Goal: Transaction & Acquisition: Obtain resource

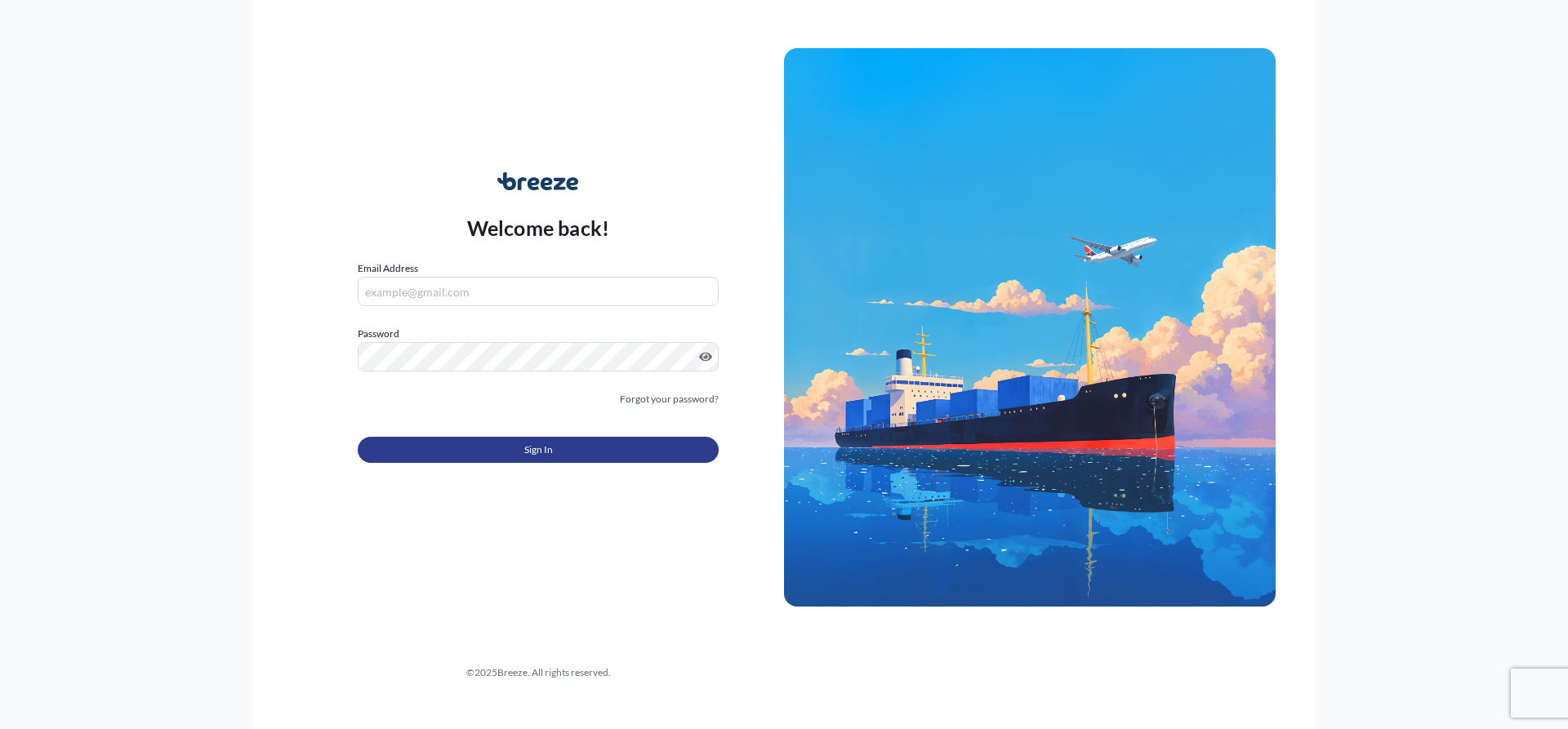
type input "[EMAIL_ADDRESS][DOMAIN_NAME]"
click at [507, 458] on button "Sign In" at bounding box center [537, 449] width 361 height 26
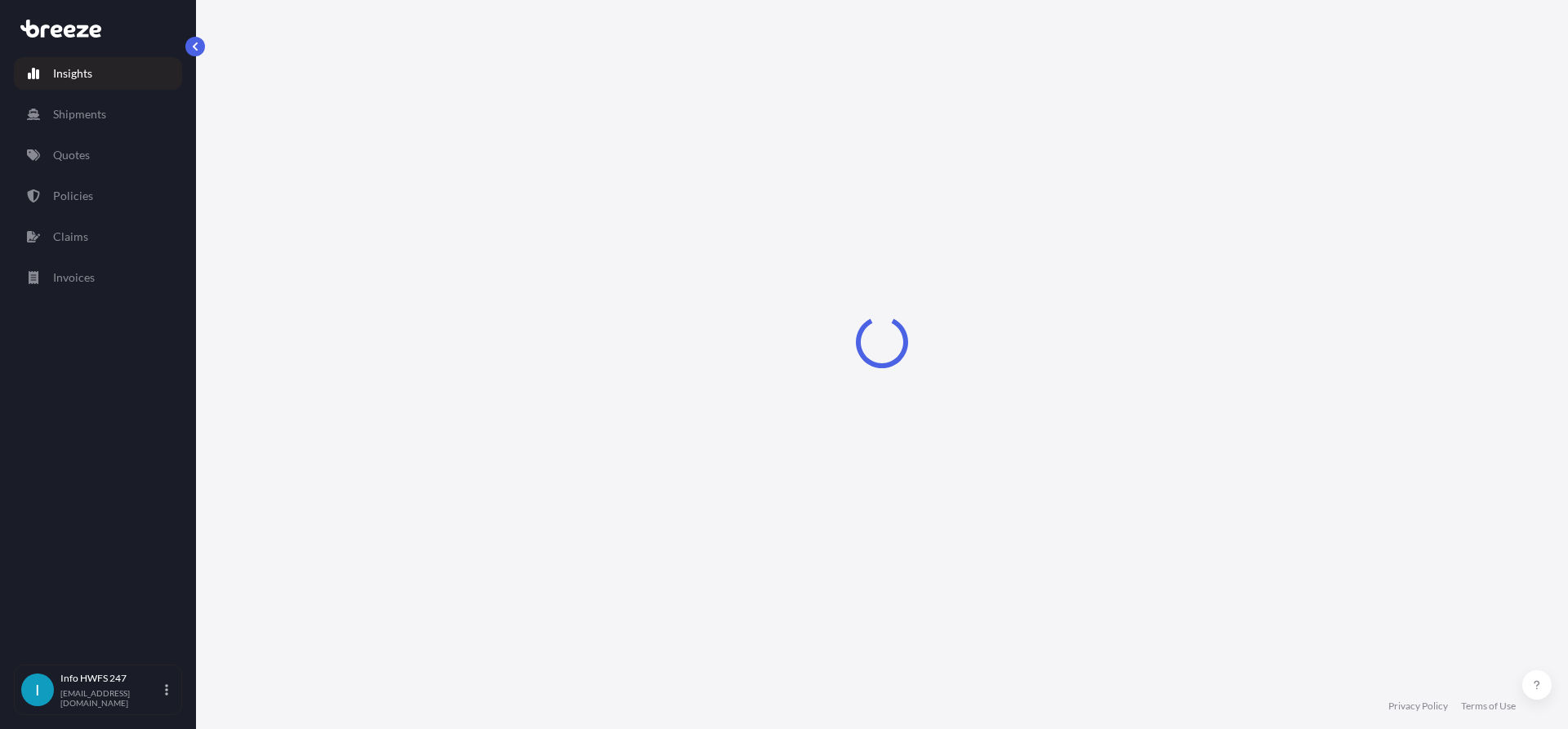
select select "2025"
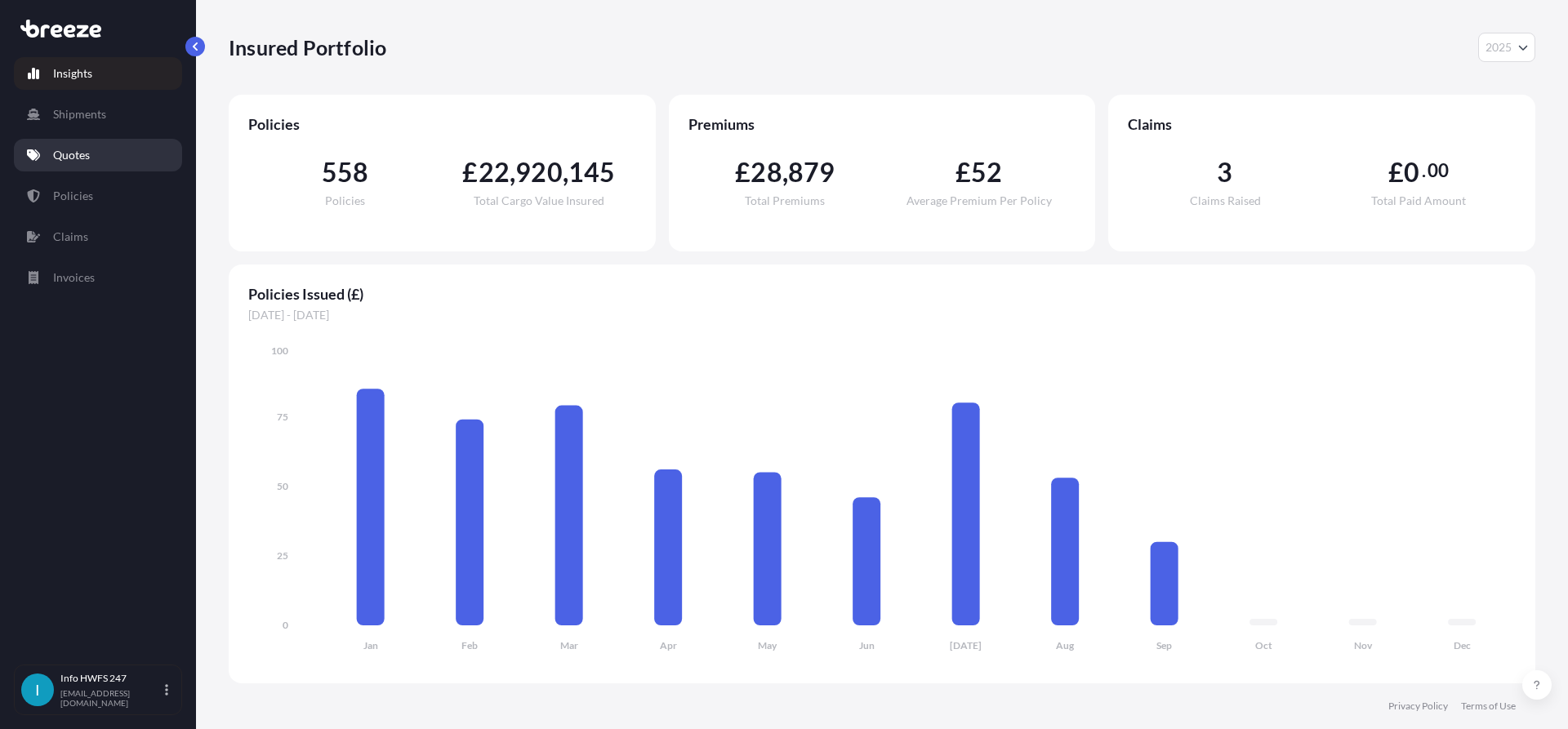
click at [98, 148] on link "Quotes" at bounding box center [97, 155] width 168 height 32
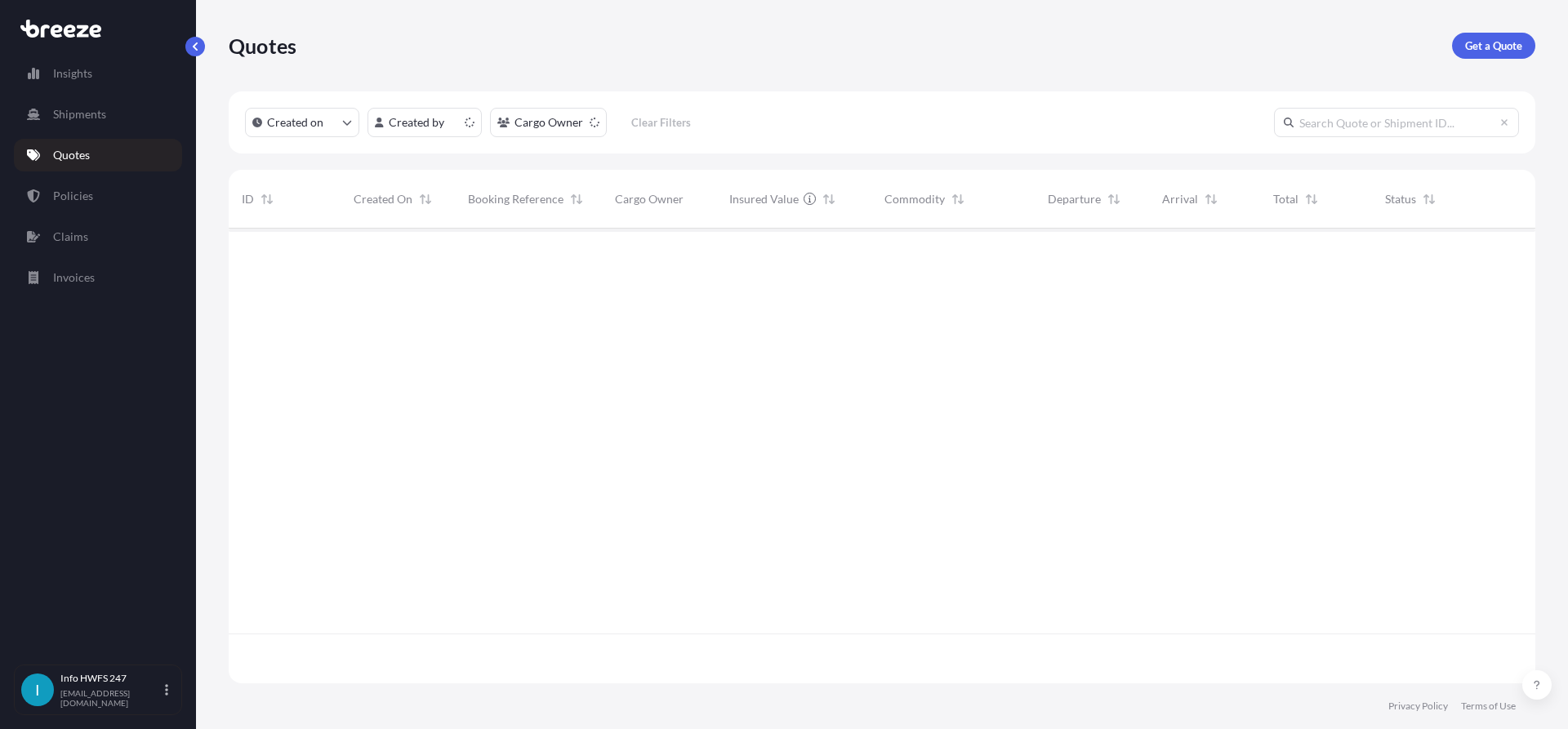
scroll to position [451, 1294]
click at [1472, 41] on p "Get a Quote" at bounding box center [1493, 45] width 57 height 16
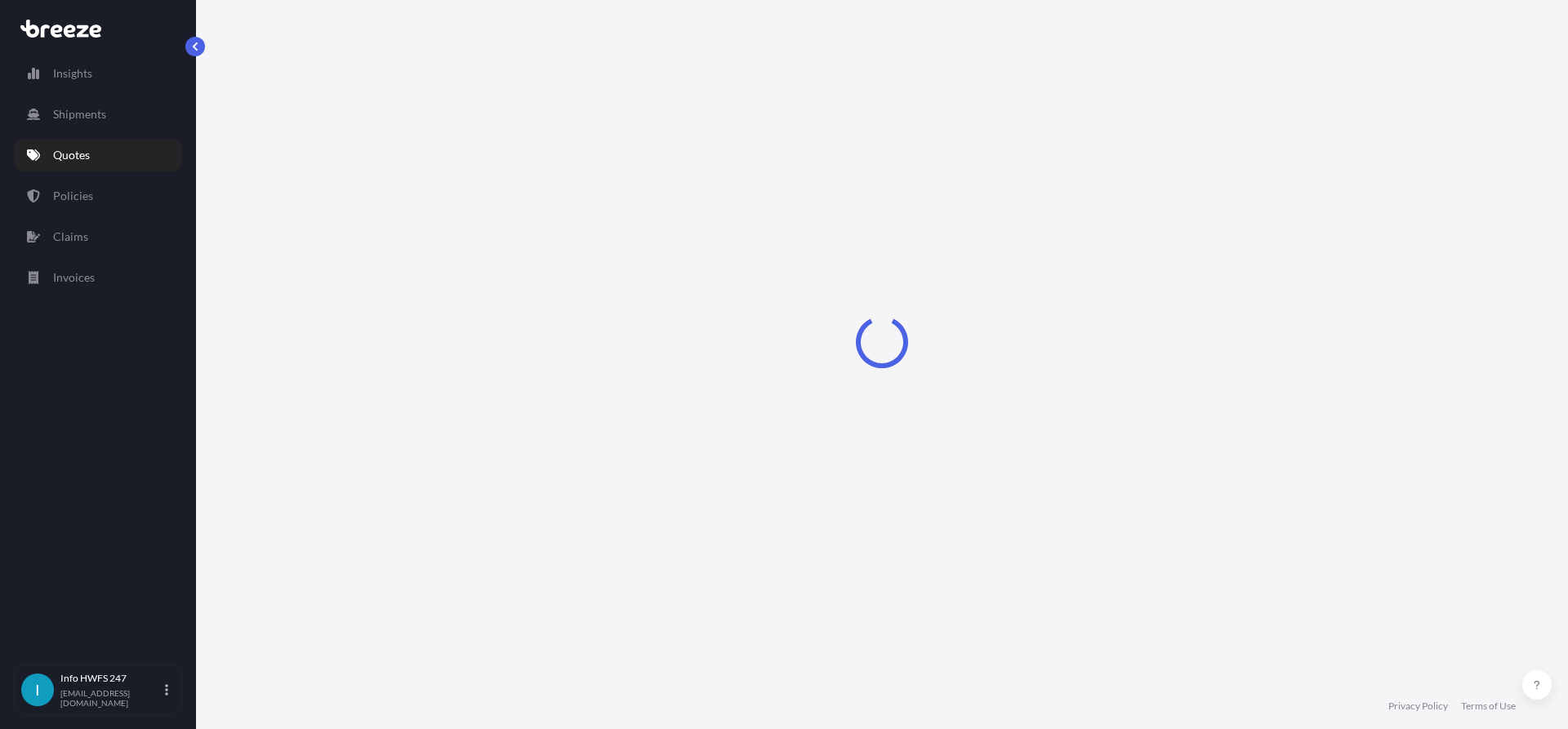
select select "Air"
select select "1"
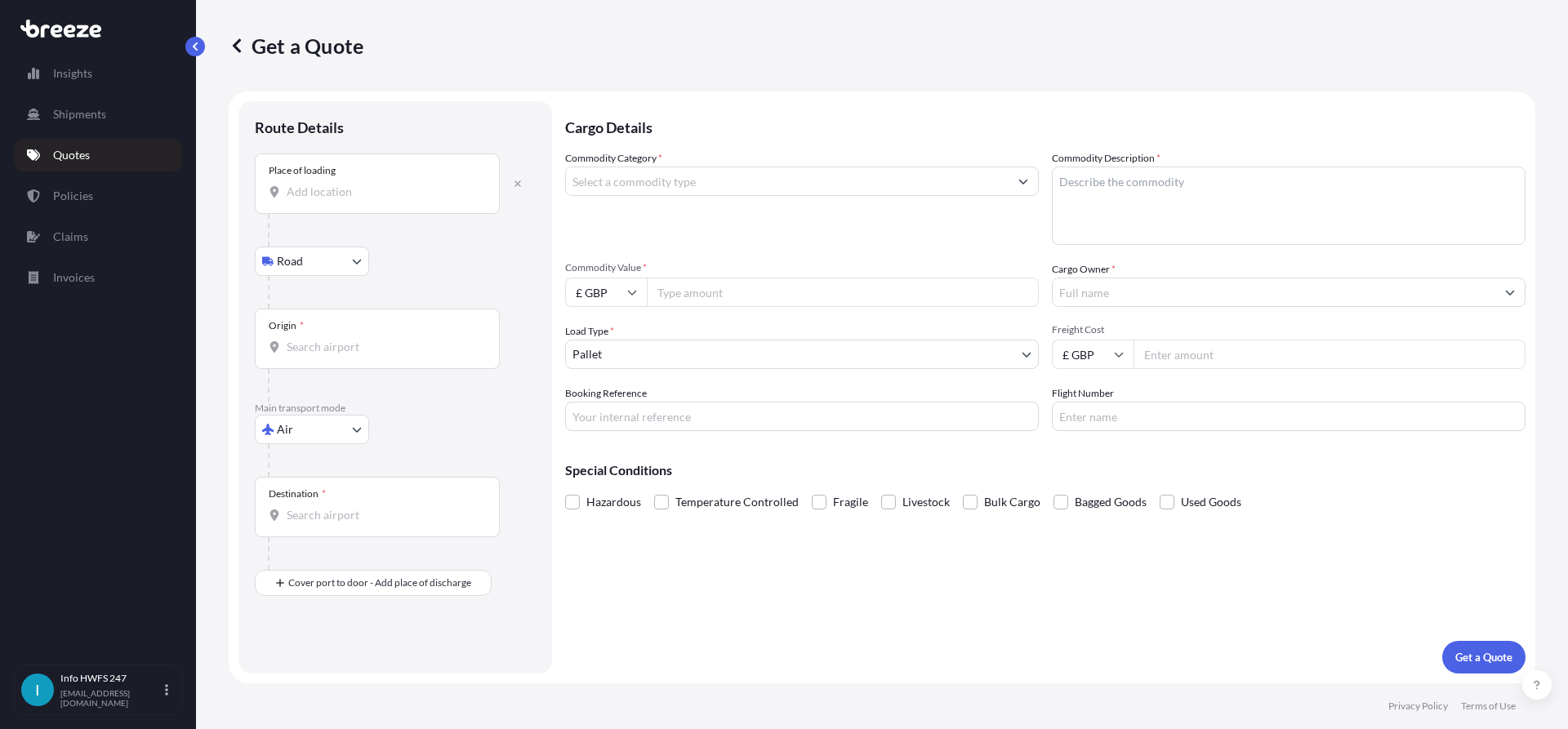
click at [343, 182] on div "Place of loading" at bounding box center [377, 183] width 245 height 61
click at [343, 183] on input "Place of loading" at bounding box center [383, 191] width 193 height 16
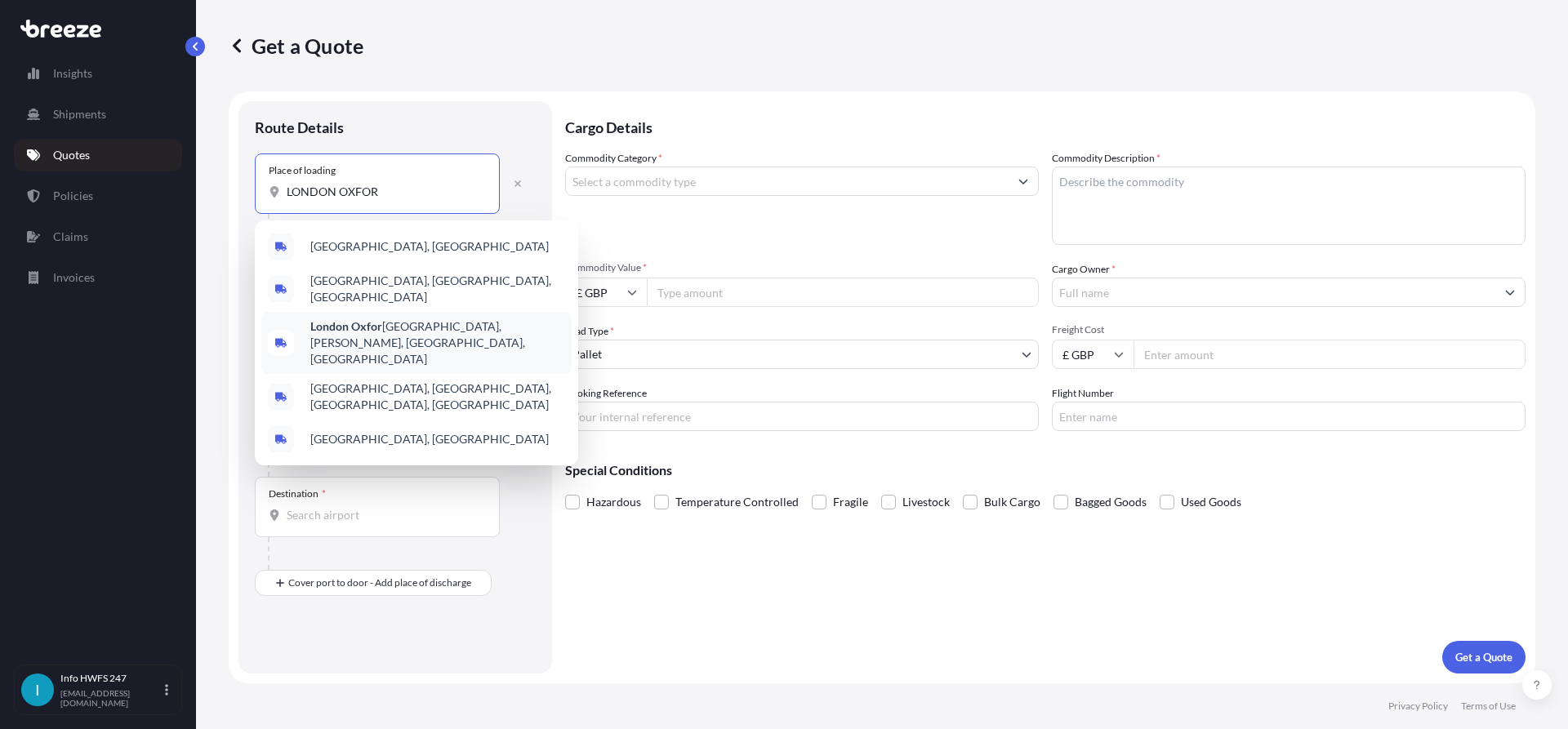
click at [463, 323] on span "[GEOGRAPHIC_DATA], [PERSON_NAME], [GEOGRAPHIC_DATA], [GEOGRAPHIC_DATA]" at bounding box center [438, 342] width 255 height 49
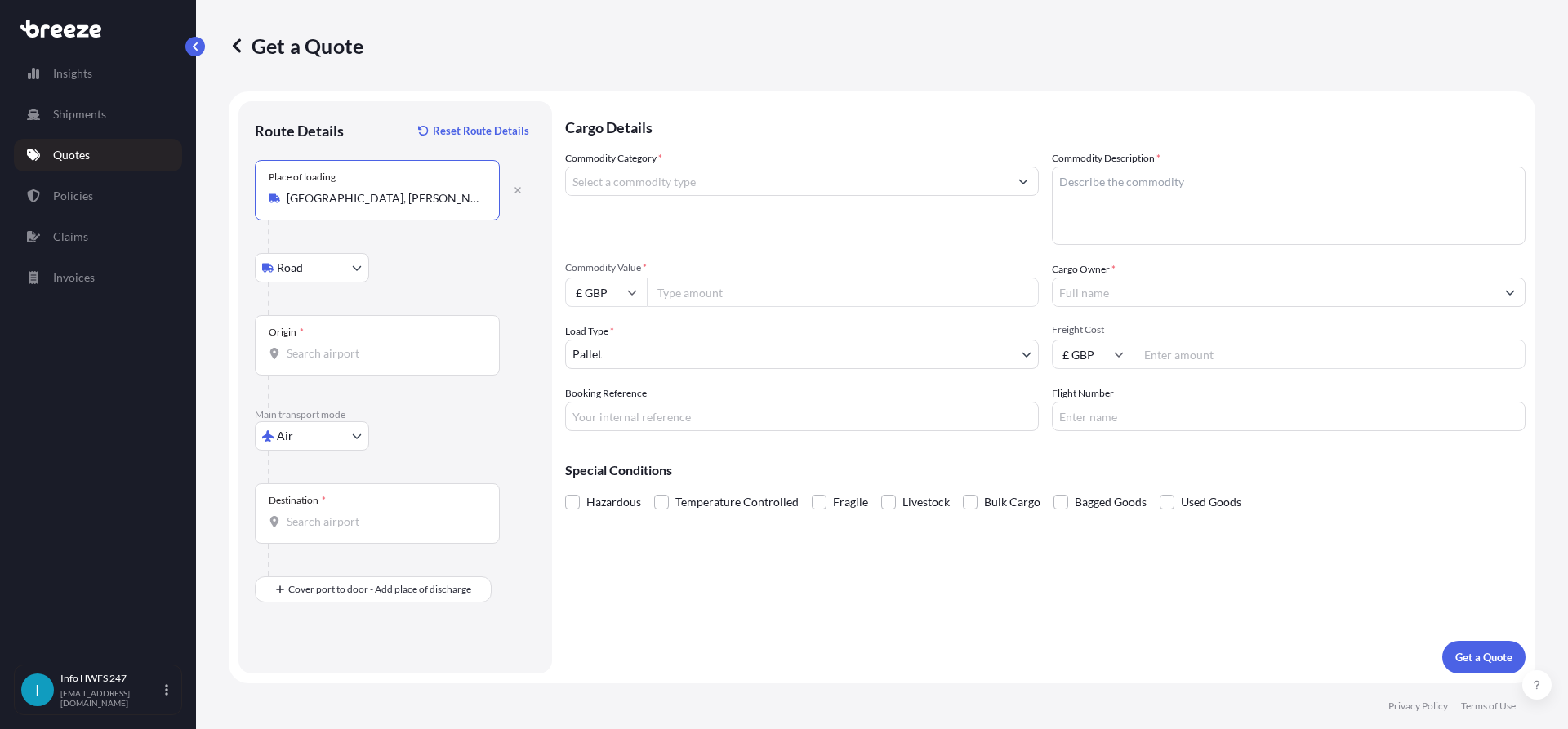
type input "[GEOGRAPHIC_DATA], [PERSON_NAME], [GEOGRAPHIC_DATA], [GEOGRAPHIC_DATA]"
click at [353, 356] on input "Origin *" at bounding box center [383, 353] width 193 height 16
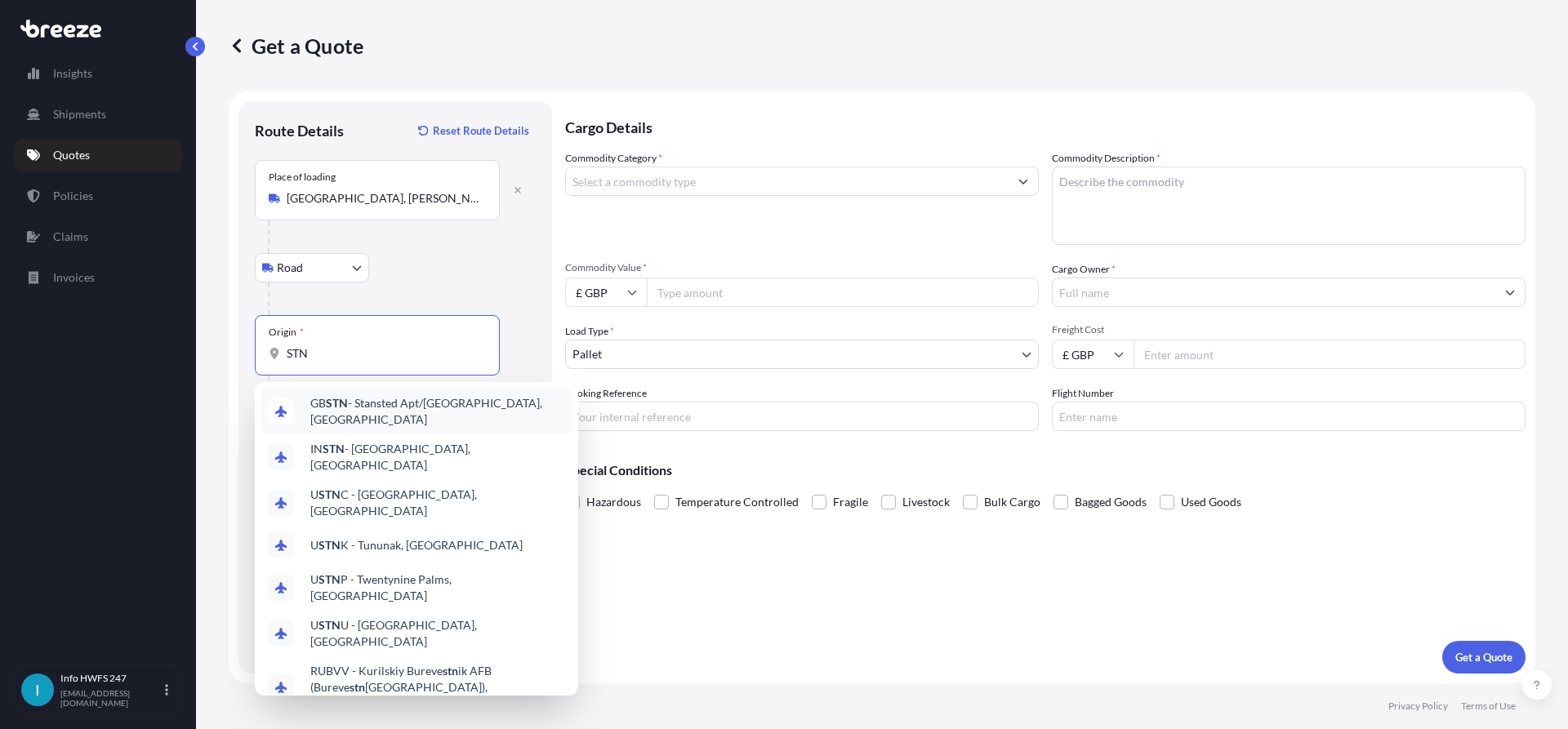
click at [416, 408] on span "GB STN - Stansted Apt/[GEOGRAPHIC_DATA], [GEOGRAPHIC_DATA]" at bounding box center [438, 411] width 255 height 32
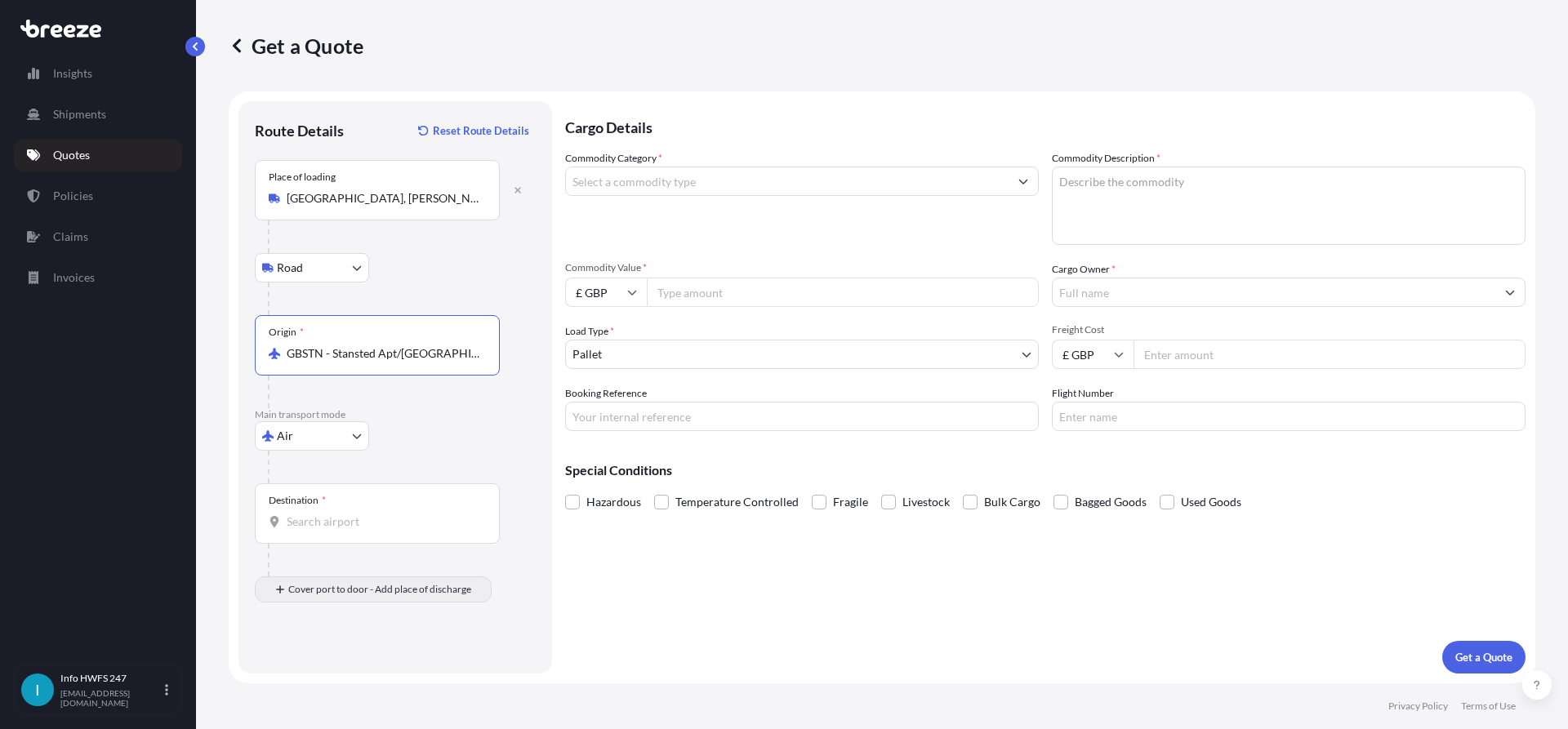
type input "GBSTN - Stansted Apt/[GEOGRAPHIC_DATA], [GEOGRAPHIC_DATA]"
click at [333, 514] on input "Destination *" at bounding box center [383, 521] width 193 height 16
drag, startPoint x: 372, startPoint y: 508, endPoint x: 372, endPoint y: 518, distance: 10.0
click at [372, 512] on div "Destination *" at bounding box center [377, 513] width 245 height 61
click at [372, 513] on input "Destination * Please select a destination" at bounding box center [383, 521] width 193 height 16
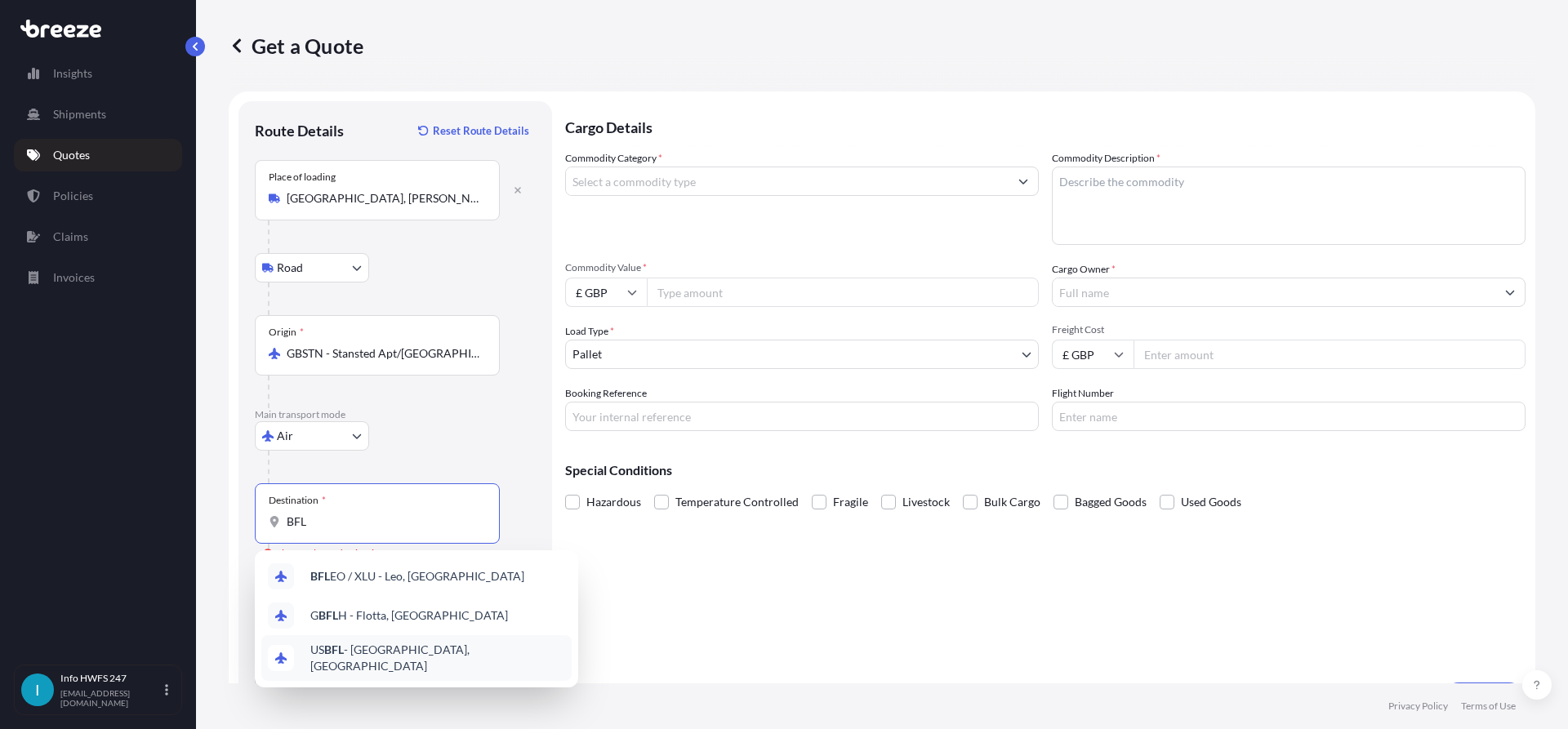
click at [452, 654] on span "US BFL - [GEOGRAPHIC_DATA], [GEOGRAPHIC_DATA]" at bounding box center [438, 657] width 255 height 32
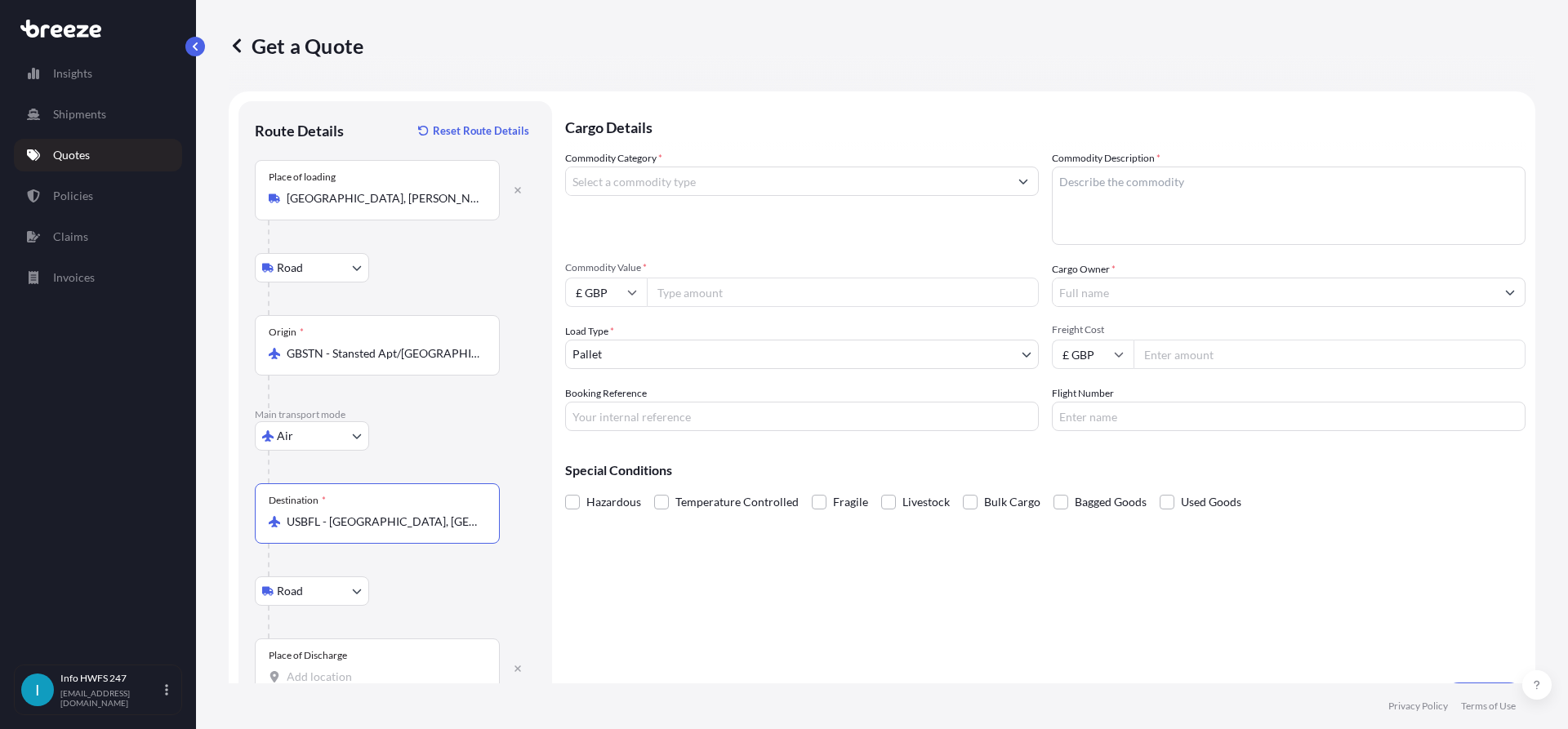
type input "USBFL - [GEOGRAPHIC_DATA], [GEOGRAPHIC_DATA]"
click at [361, 661] on div "Place of Discharge" at bounding box center [377, 668] width 245 height 61
click at [361, 668] on input "Place of Discharge" at bounding box center [383, 676] width 193 height 16
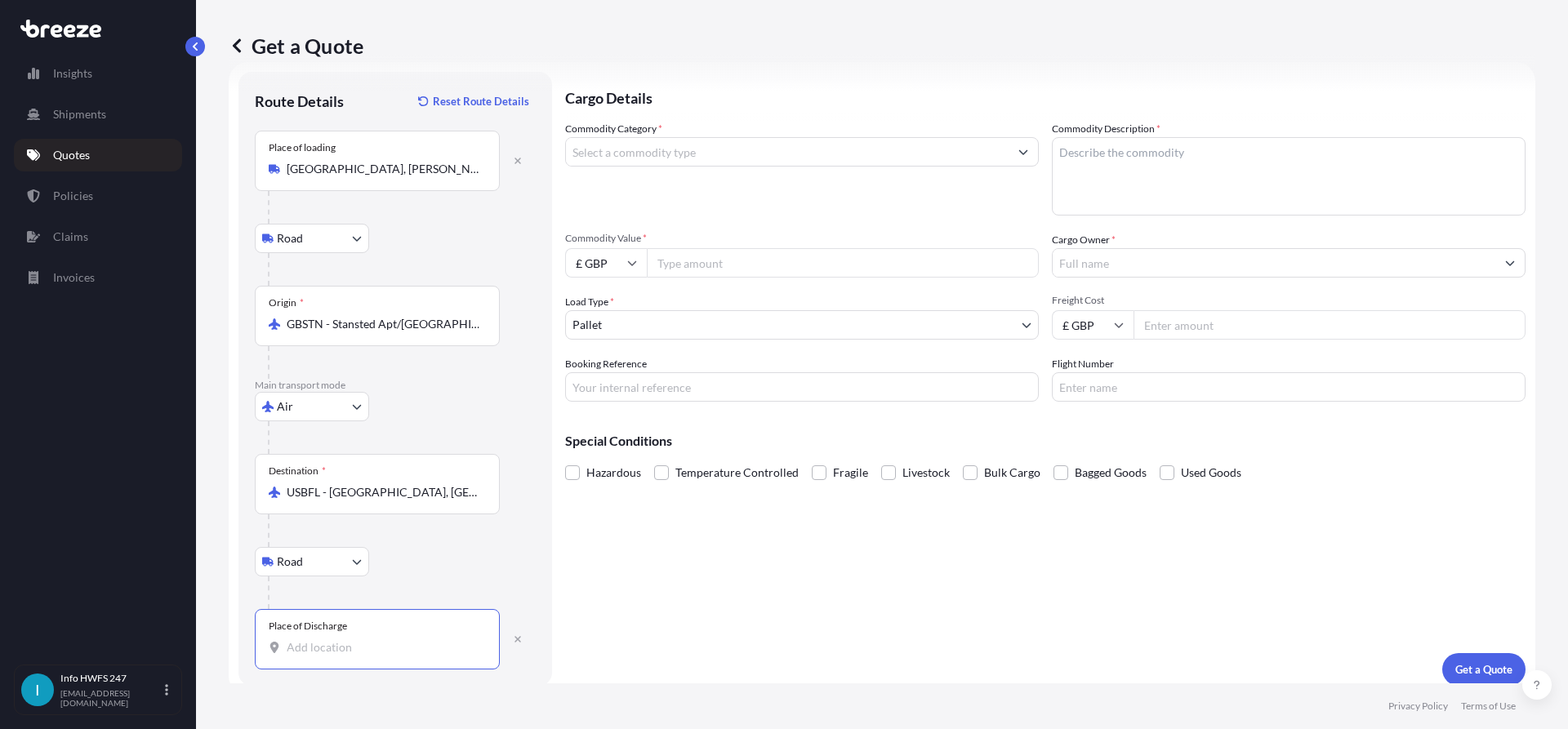
scroll to position [42, 0]
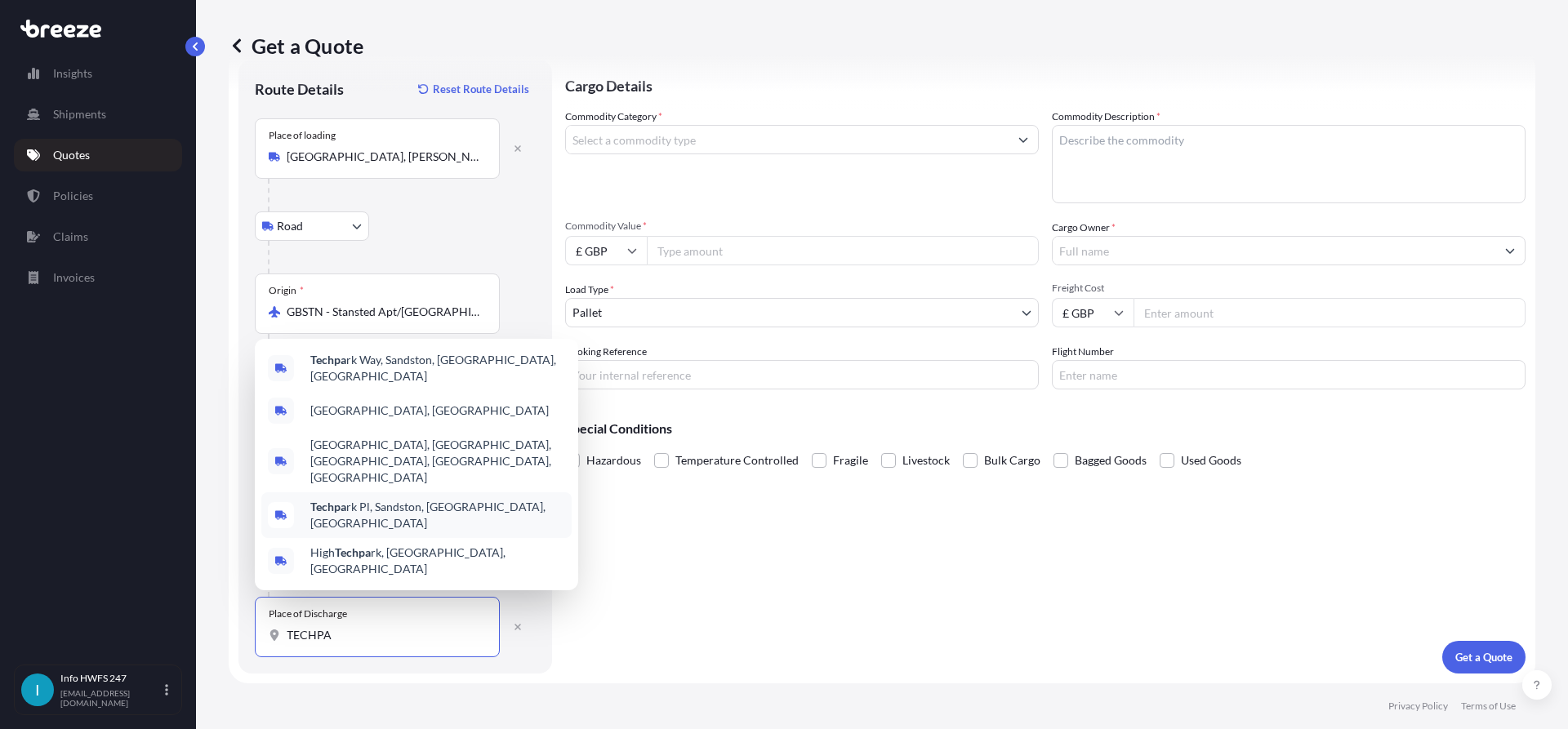
click at [448, 529] on span "Techpa rk Pl, Sandston, [GEOGRAPHIC_DATA], [GEOGRAPHIC_DATA]" at bounding box center [438, 515] width 255 height 32
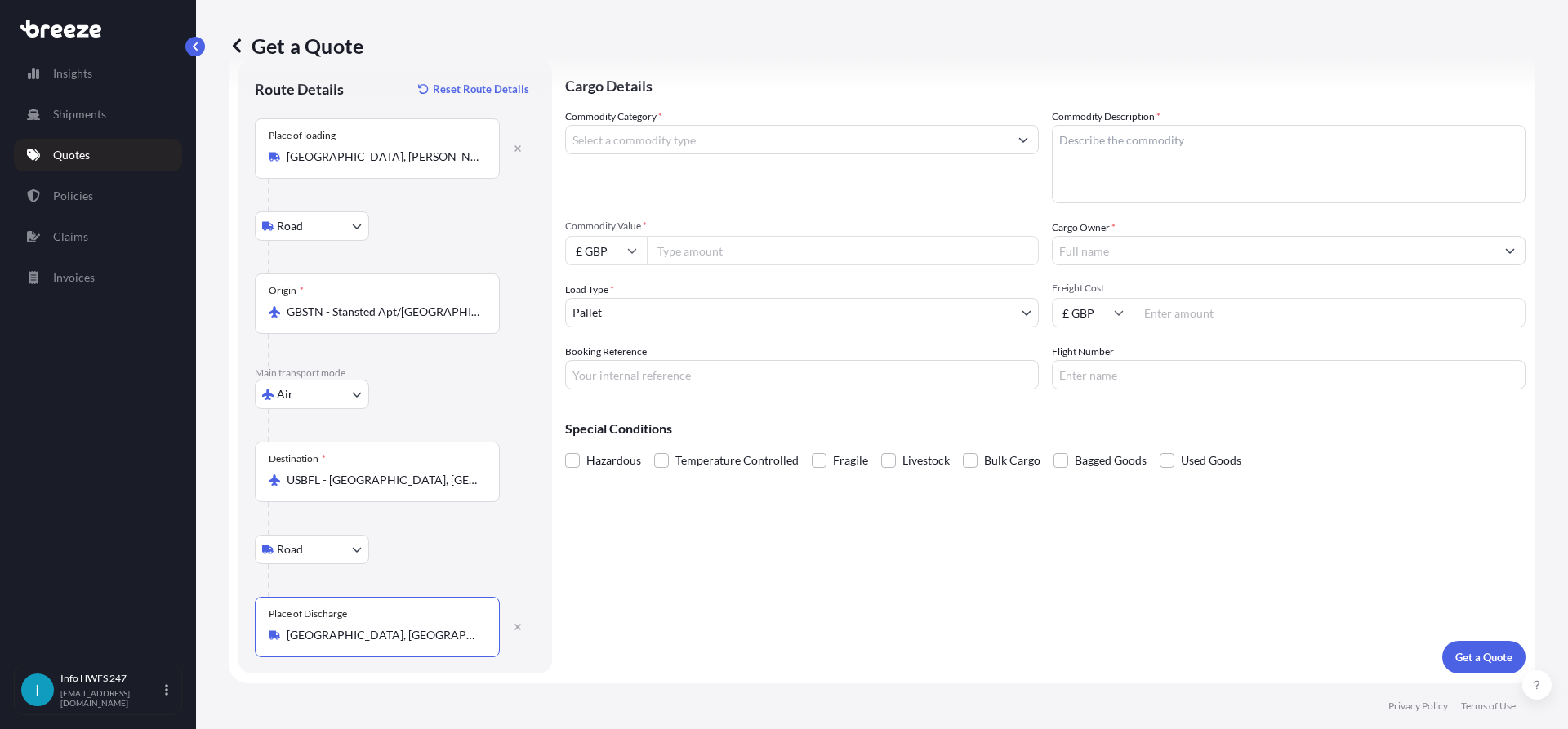
click at [485, 629] on div "[GEOGRAPHIC_DATA], [GEOGRAPHIC_DATA], [GEOGRAPHIC_DATA]" at bounding box center [377, 634] width 218 height 16
click at [479, 629] on input "[GEOGRAPHIC_DATA], [GEOGRAPHIC_DATA], [GEOGRAPHIC_DATA]" at bounding box center [383, 634] width 193 height 16
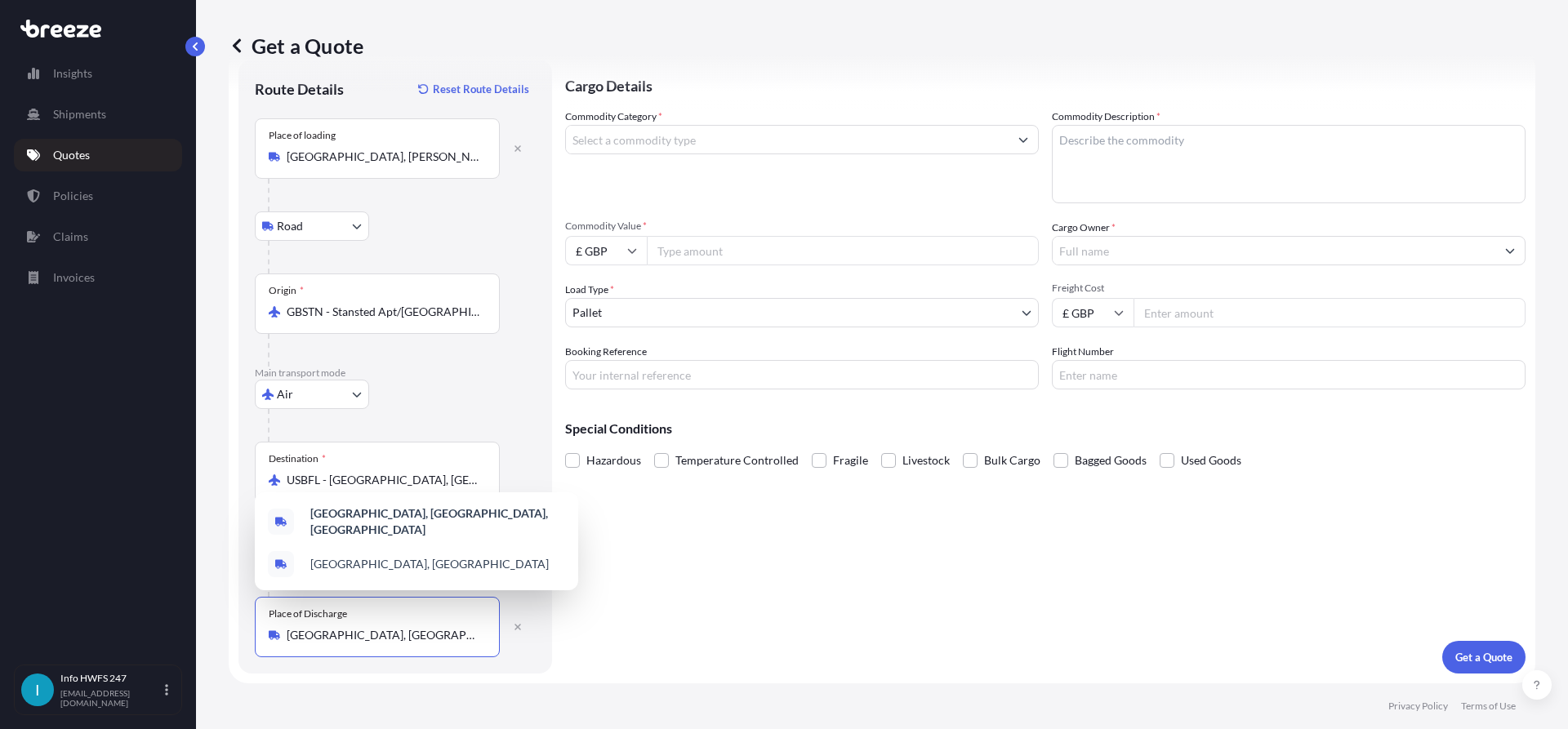
drag, startPoint x: 456, startPoint y: 628, endPoint x: 298, endPoint y: 634, distance: 158.1
click at [298, 634] on input "[GEOGRAPHIC_DATA], [GEOGRAPHIC_DATA], [GEOGRAPHIC_DATA]" at bounding box center [383, 634] width 193 height 16
type input "T"
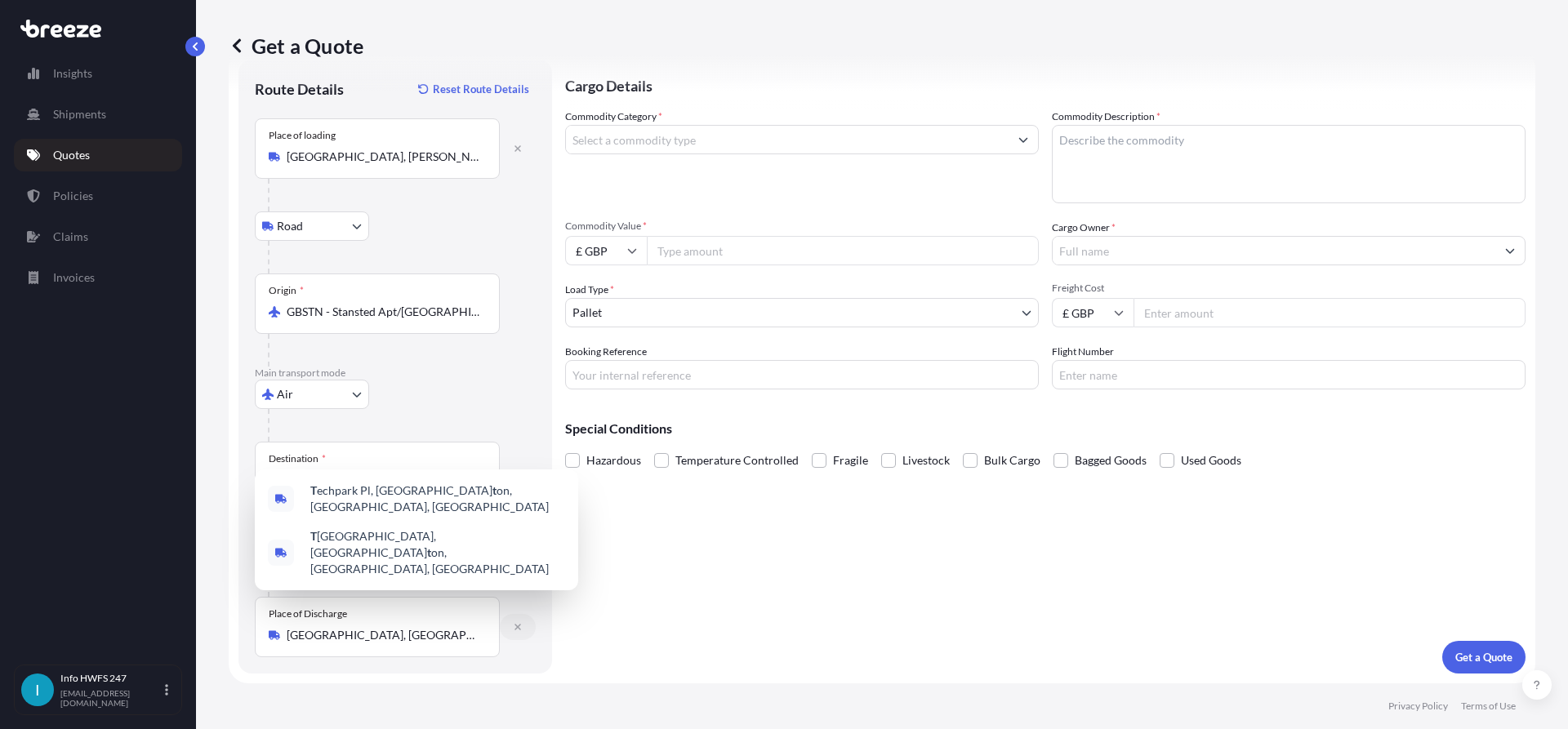
click at [517, 622] on icon "button" at bounding box center [517, 626] width 9 height 9
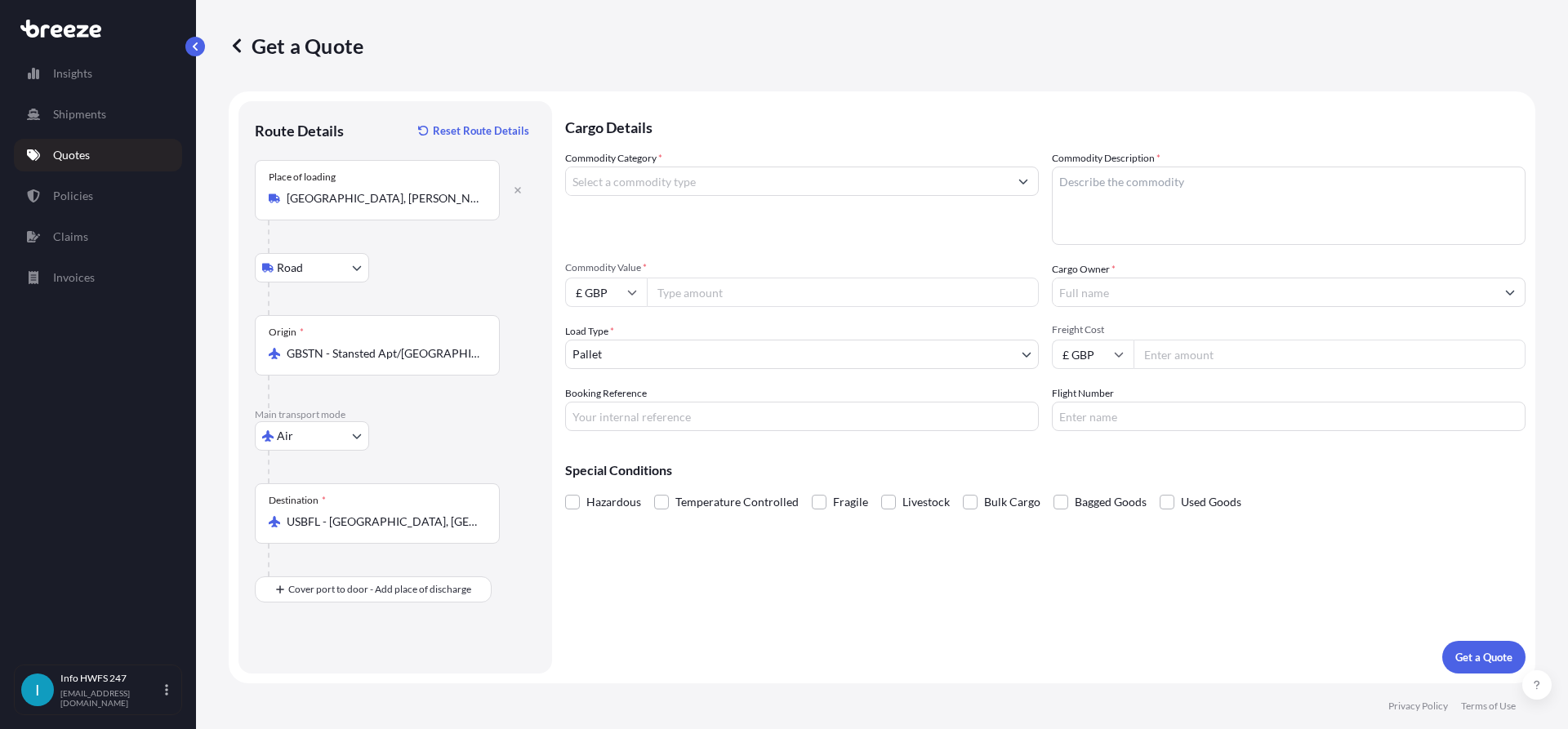
click at [727, 175] on input "Commodity Category *" at bounding box center [787, 181] width 443 height 29
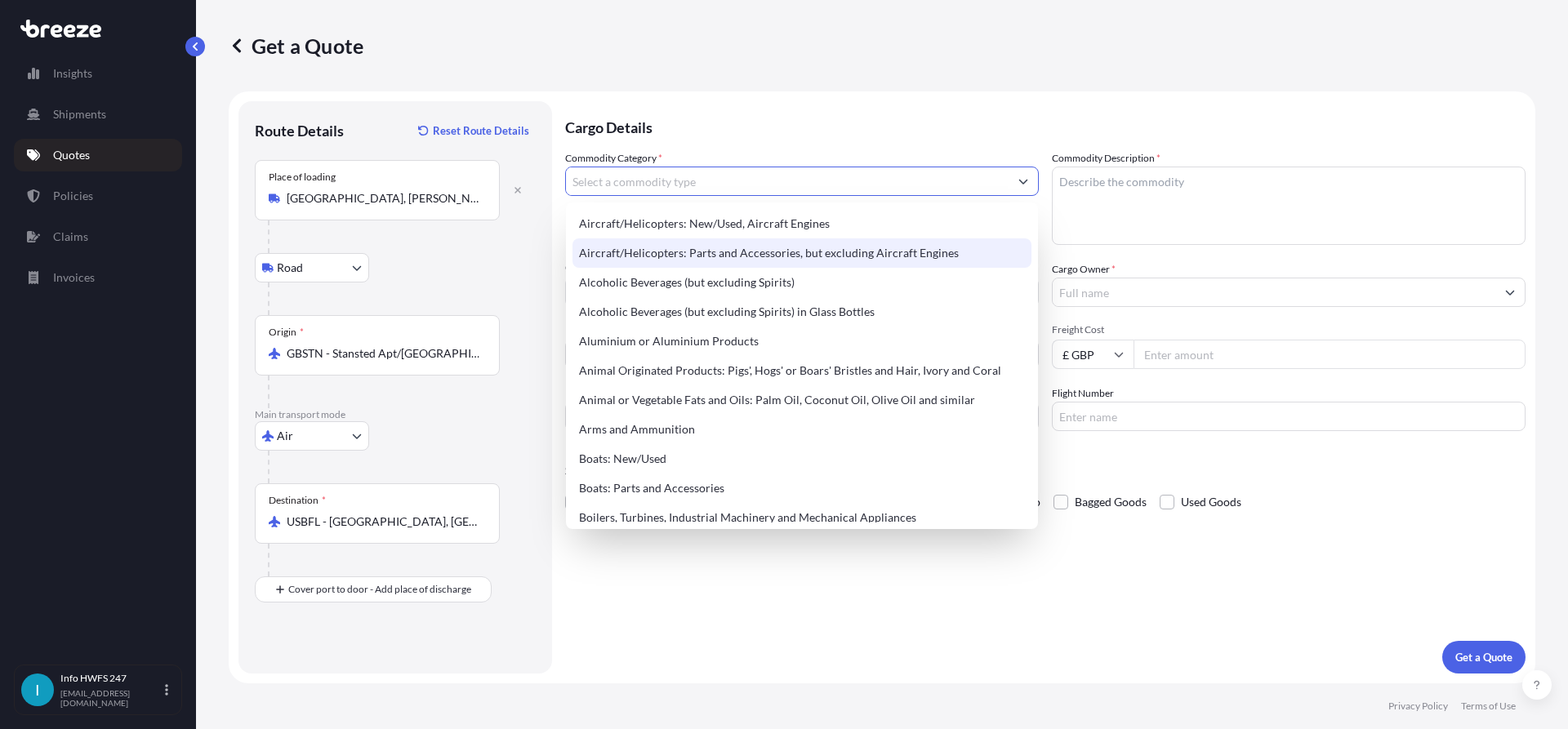
click at [774, 246] on div "Aircraft/Helicopters: Parts and Accessories, but excluding Aircraft Engines" at bounding box center [802, 252] width 459 height 29
type input "Aircraft/Helicopters: Parts and Accessories, but excluding Aircraft Engines"
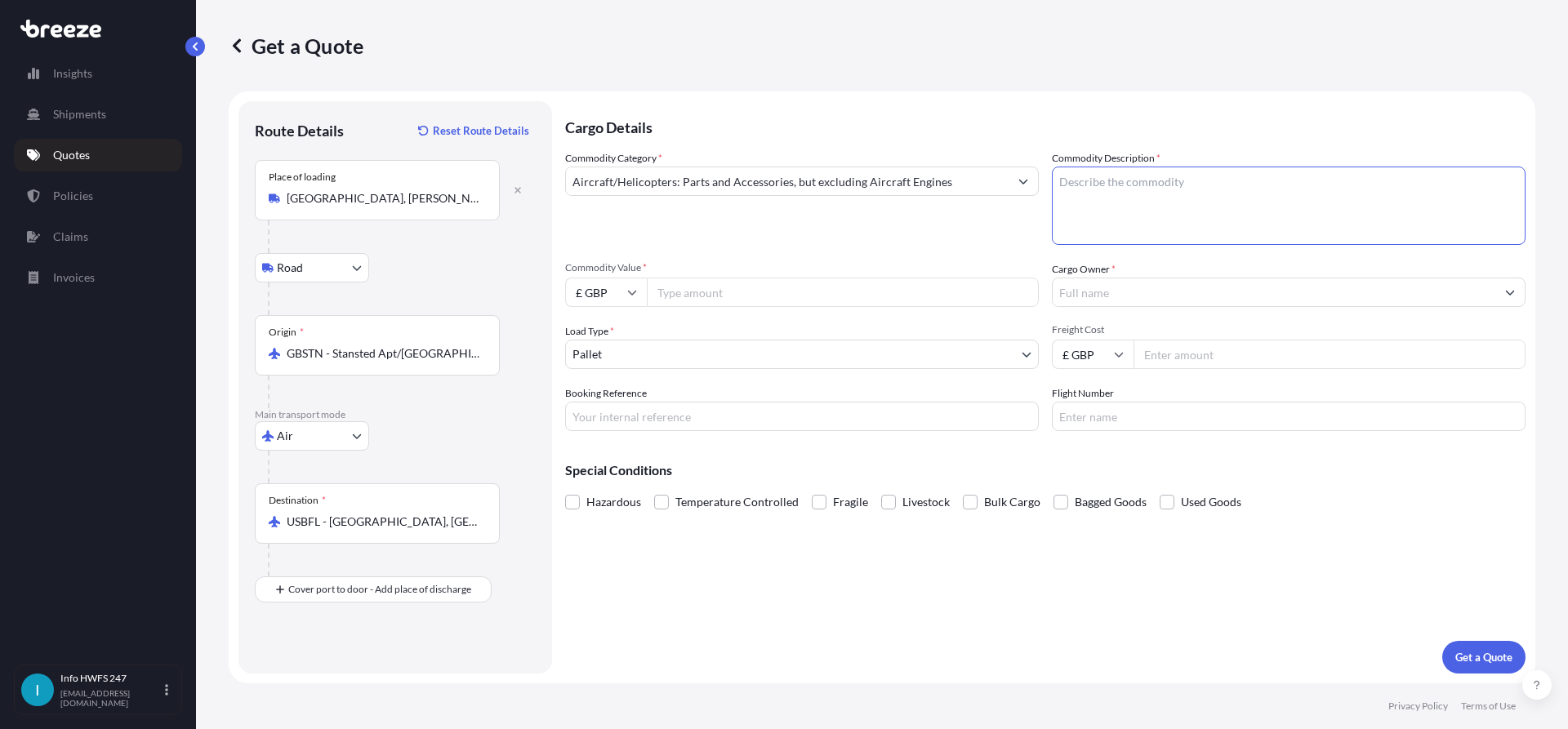
click at [1148, 183] on textarea "Commodity Description *" at bounding box center [1288, 205] width 473 height 78
type textarea "CIVIL AIRCRAFT PART - CARBURETOR"
click at [629, 285] on input "£ GBP" at bounding box center [606, 292] width 82 height 29
click at [598, 410] on div "$ USD" at bounding box center [606, 406] width 68 height 31
type input "$ USD"
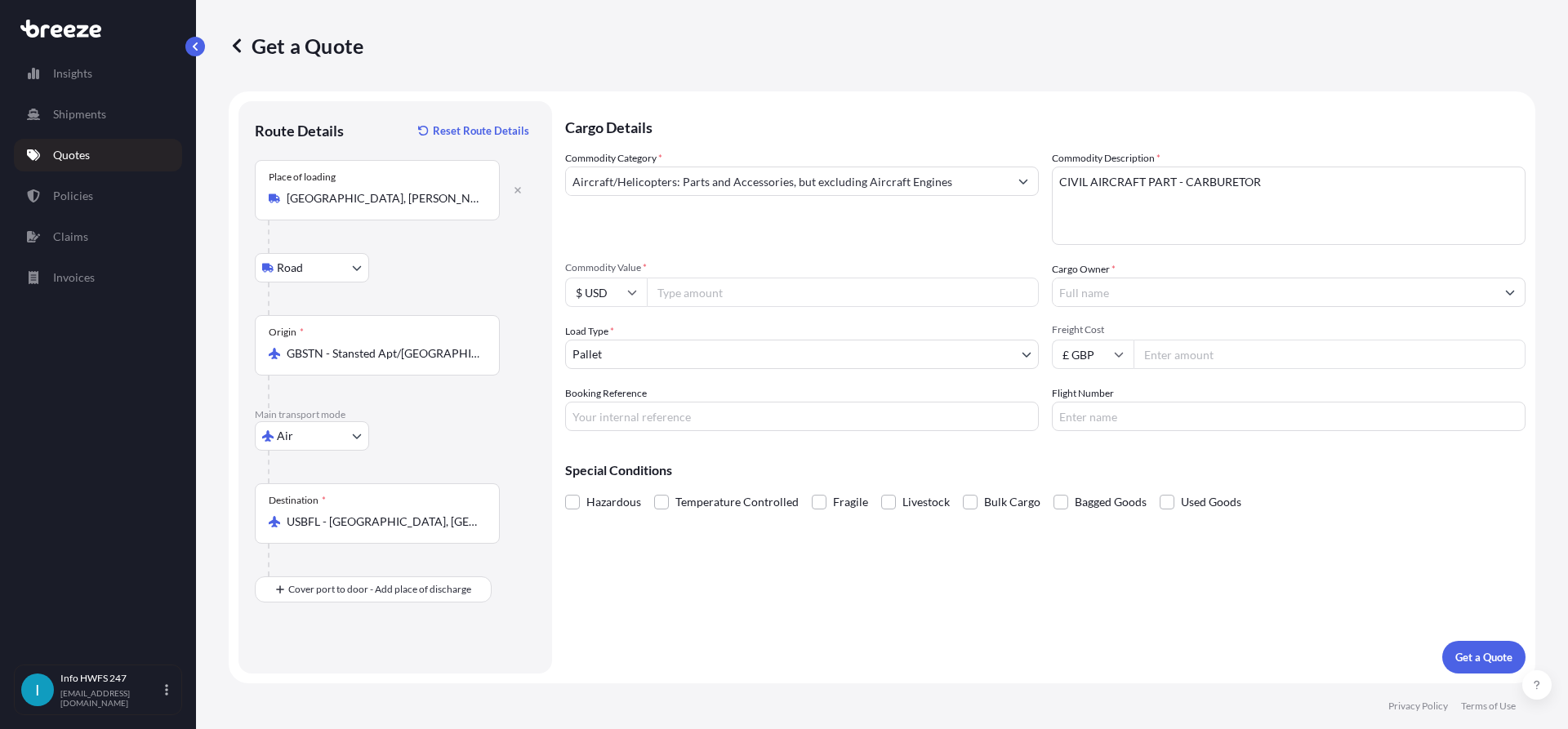
click at [738, 279] on input "Commodity Value *" at bounding box center [842, 292] width 392 height 29
type input "5000"
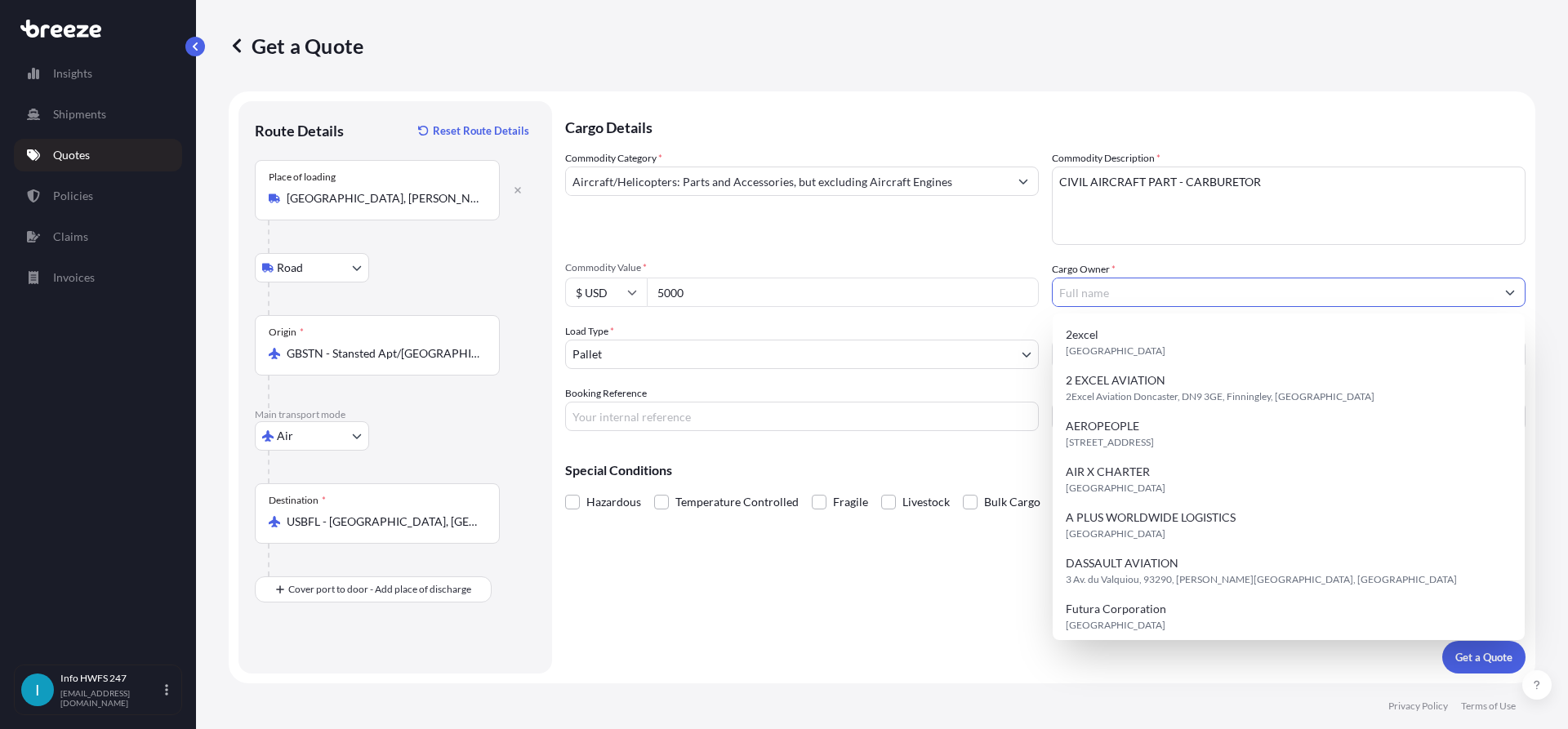
click at [1147, 303] on input "Cargo Owner *" at bounding box center [1274, 292] width 443 height 29
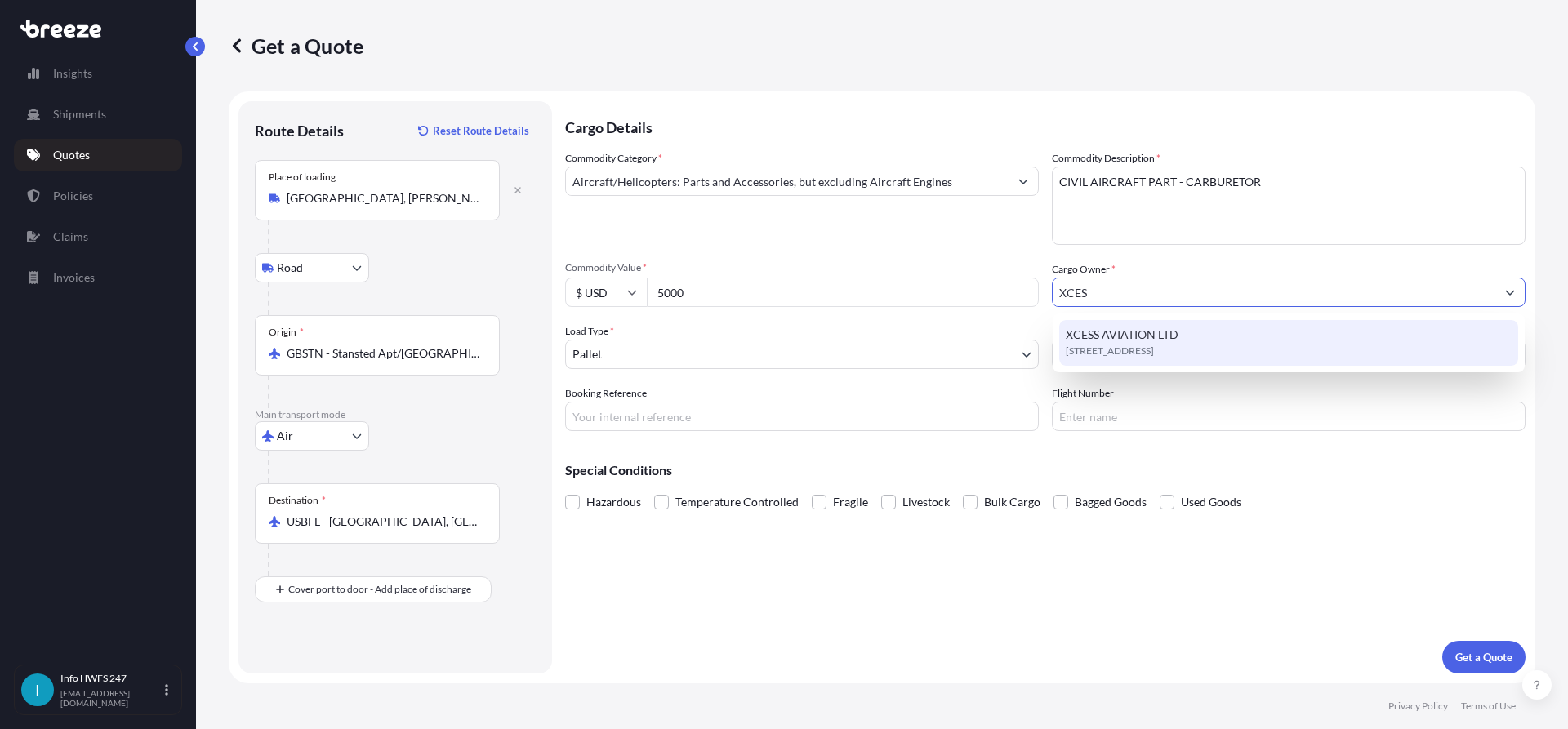
click at [1199, 334] on div "XCESS AVIATION LTD [GEOGRAPHIC_DATA], [GEOGRAPHIC_DATA], [GEOGRAPHIC_DATA]" at bounding box center [1288, 343] width 459 height 46
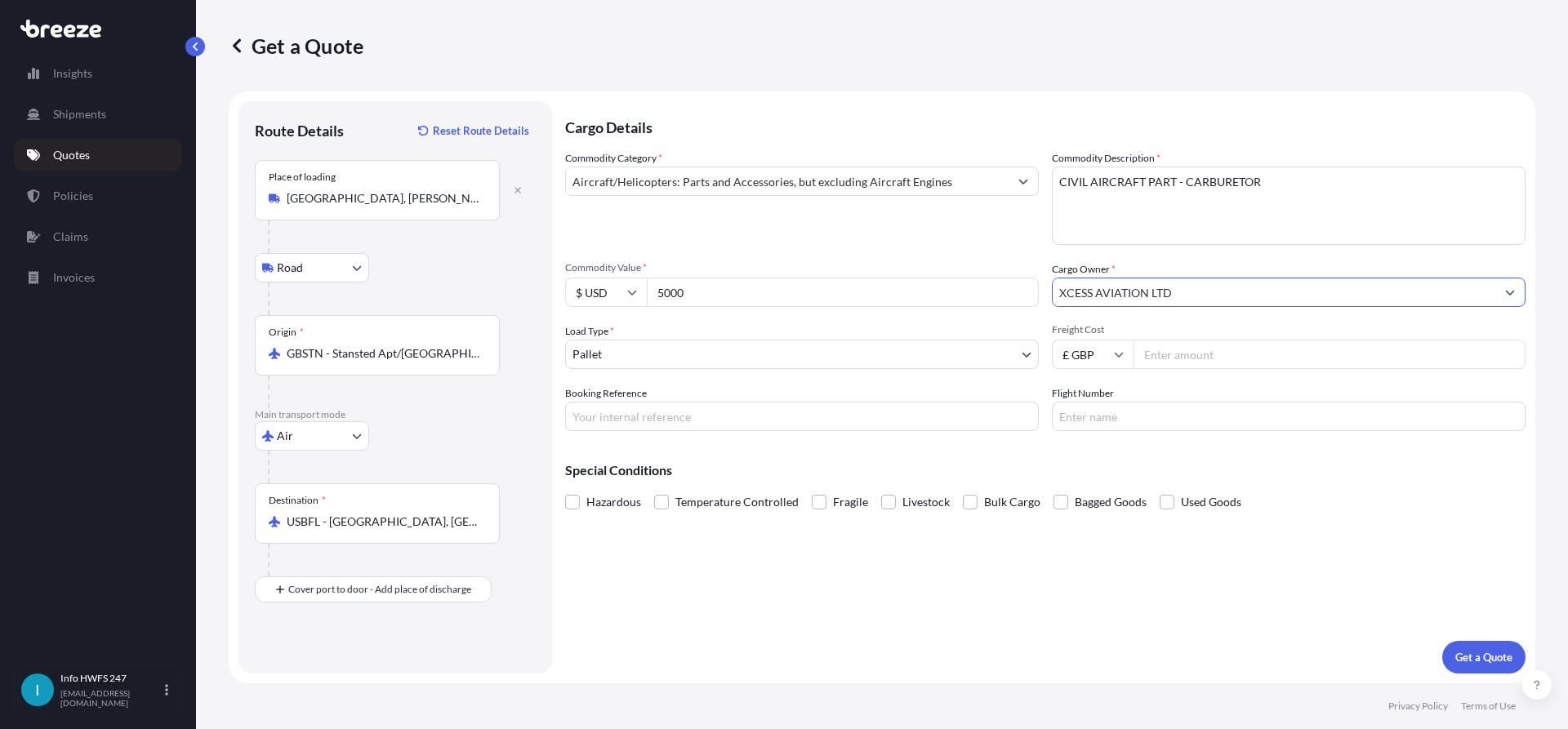
type input "XCESS AVIATION LTD"
click at [745, 408] on input "Booking Reference" at bounding box center [801, 416] width 473 height 29
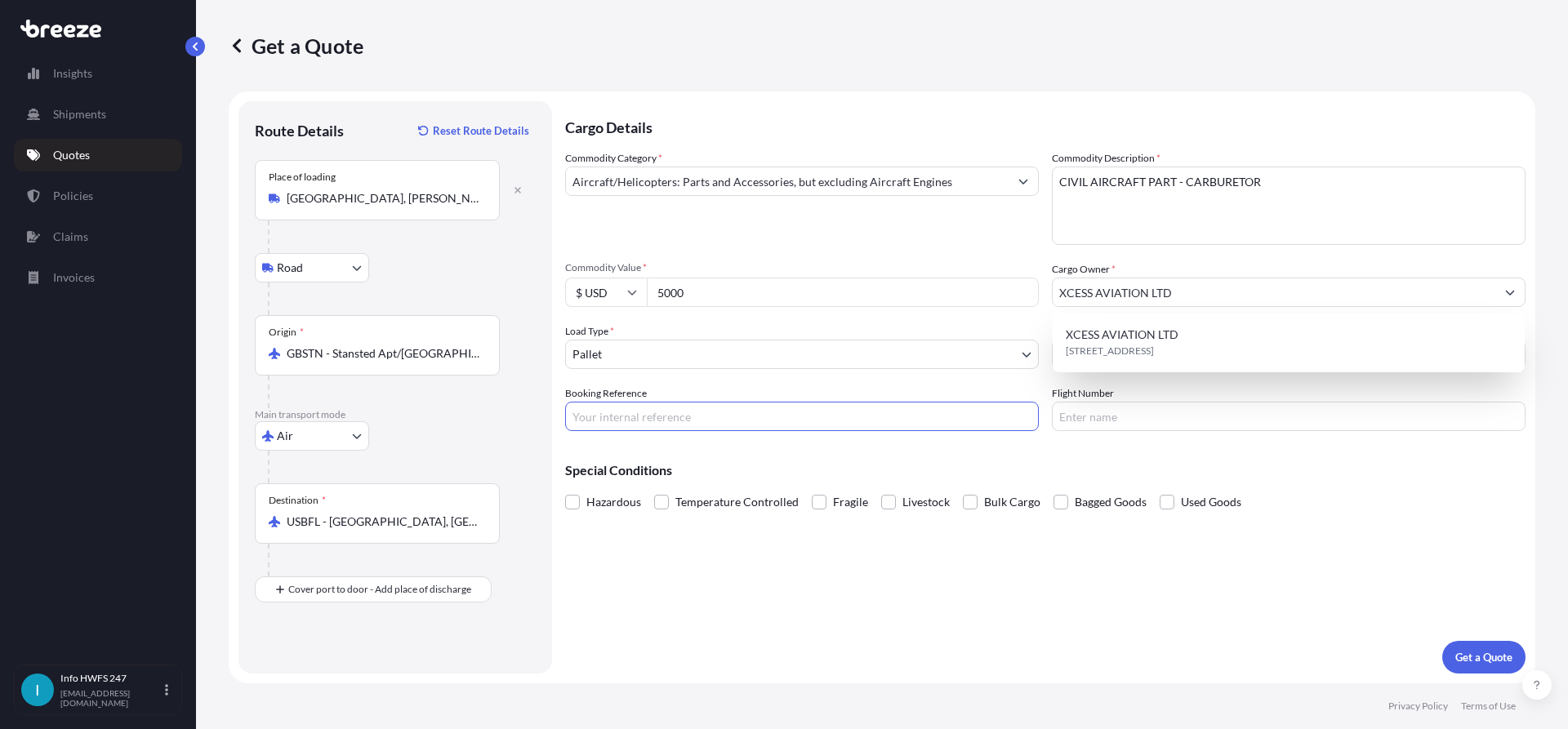
paste input "HE166896"
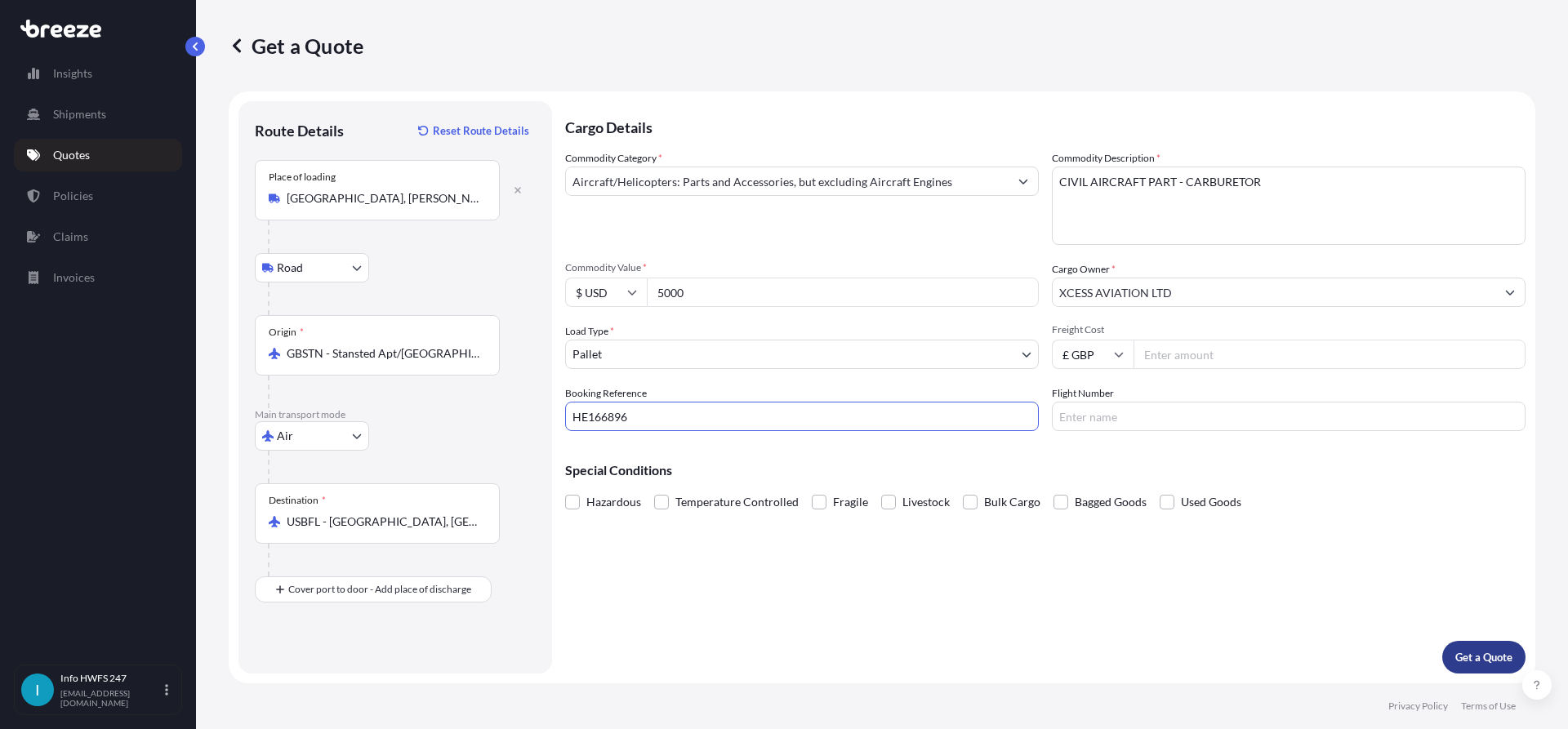
type input "HE166896"
click at [1483, 644] on button "Get a Quote" at bounding box center [1484, 657] width 84 height 32
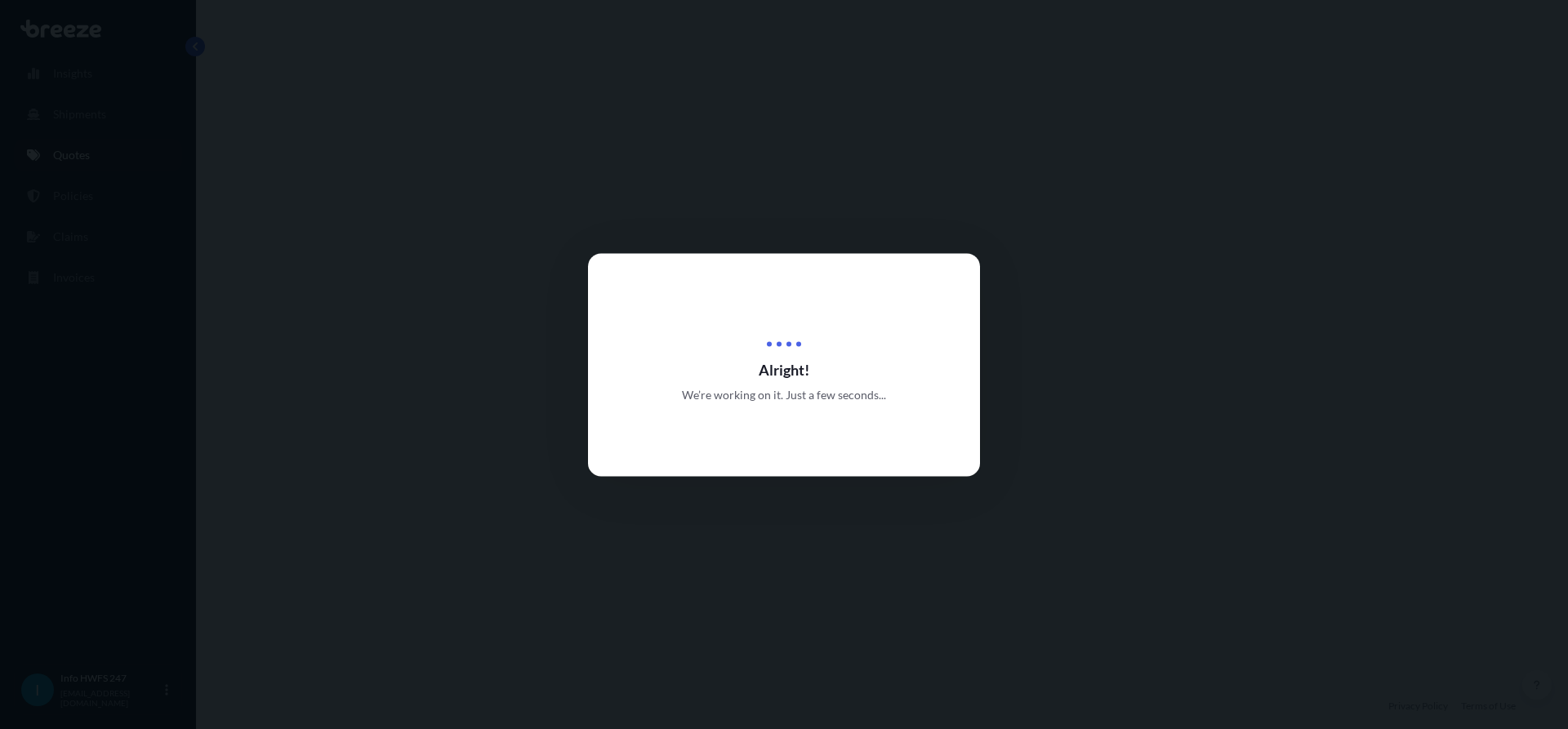
select select "Road"
select select "Air"
select select "1"
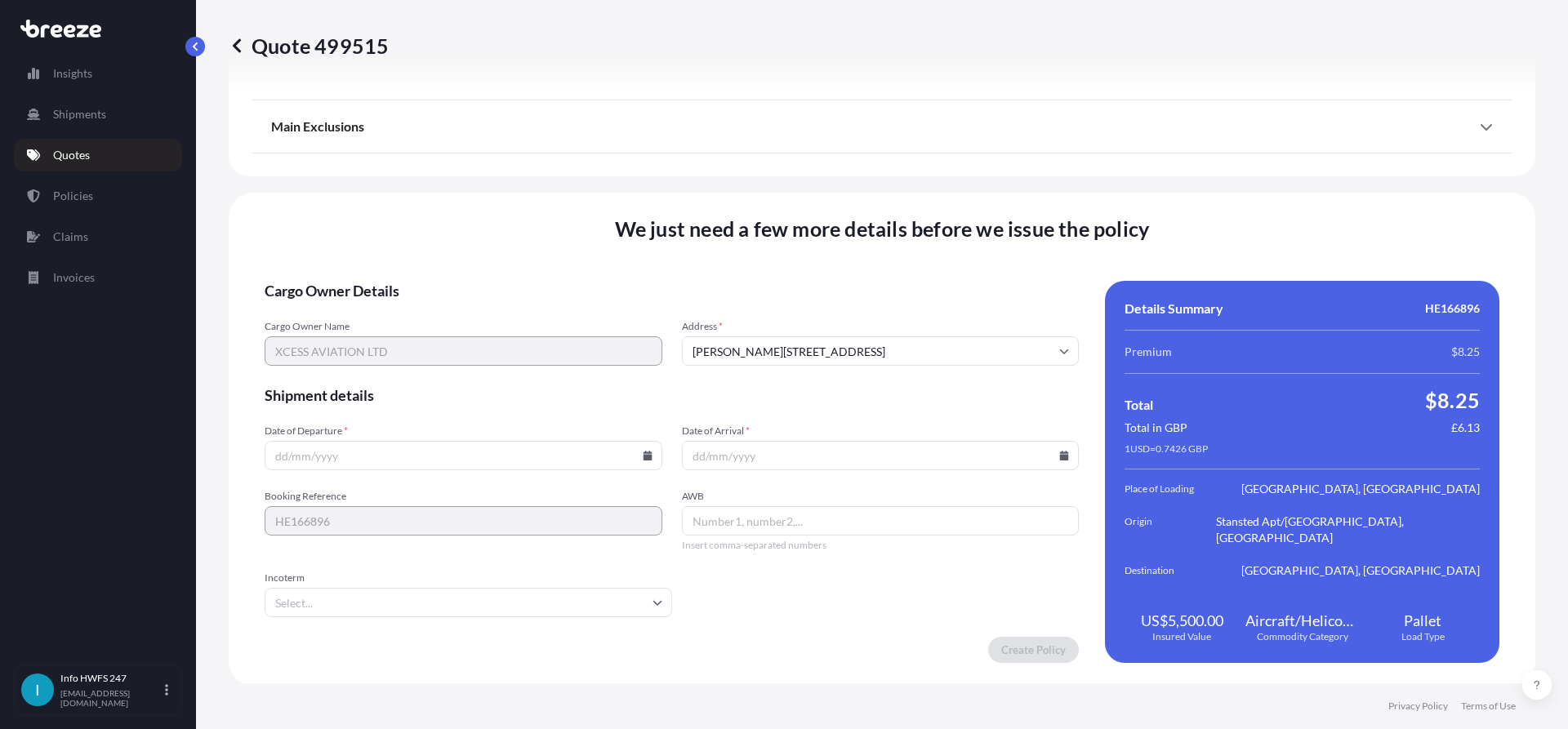
scroll to position [1976, 0]
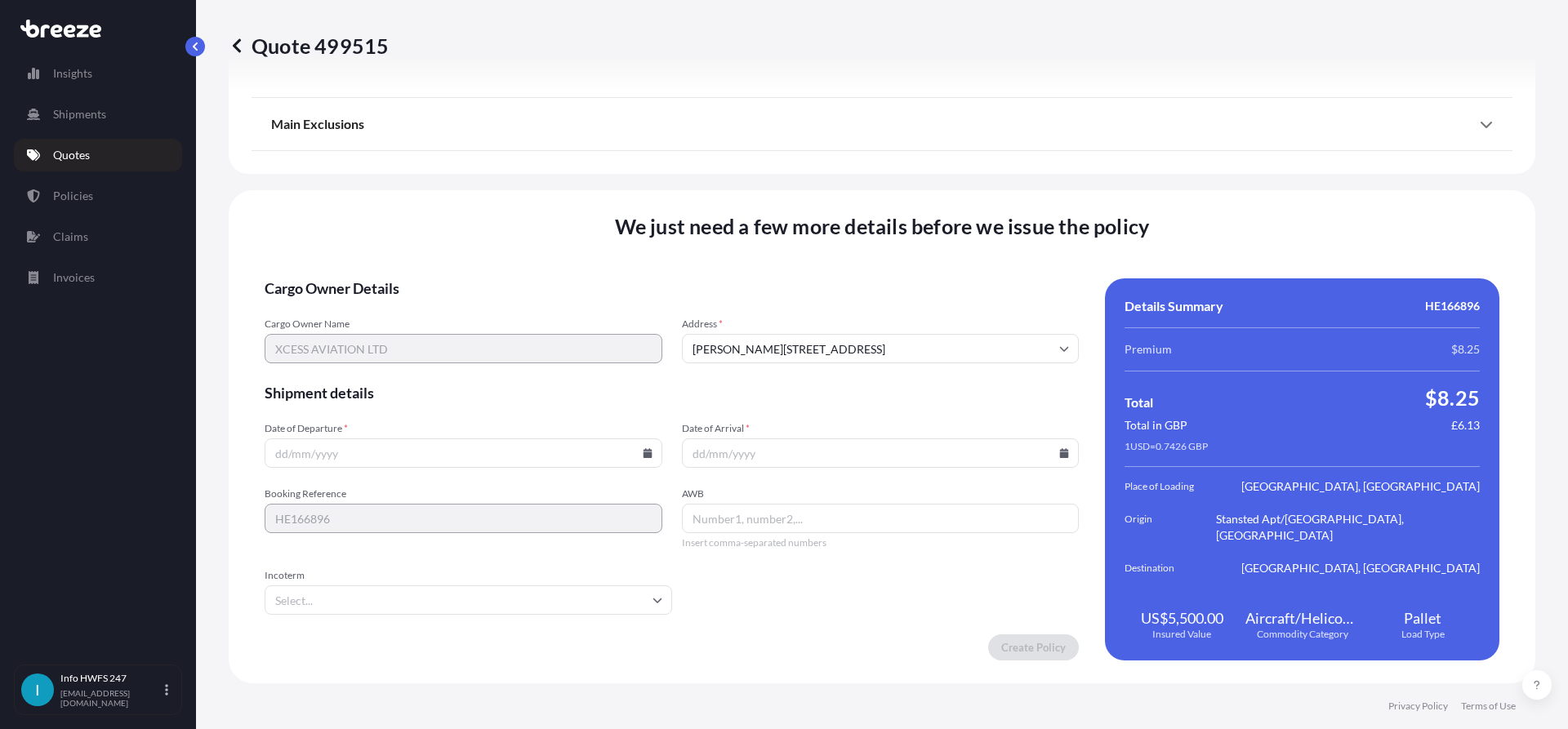
click at [643, 448] on icon at bounding box center [647, 452] width 9 height 9
click at [346, 347] on button "22" at bounding box center [346, 338] width 26 height 26
type input "[DATE]"
click at [1057, 458] on input "Date of Arrival *" at bounding box center [880, 453] width 398 height 29
click at [1059, 451] on icon at bounding box center [1063, 452] width 9 height 9
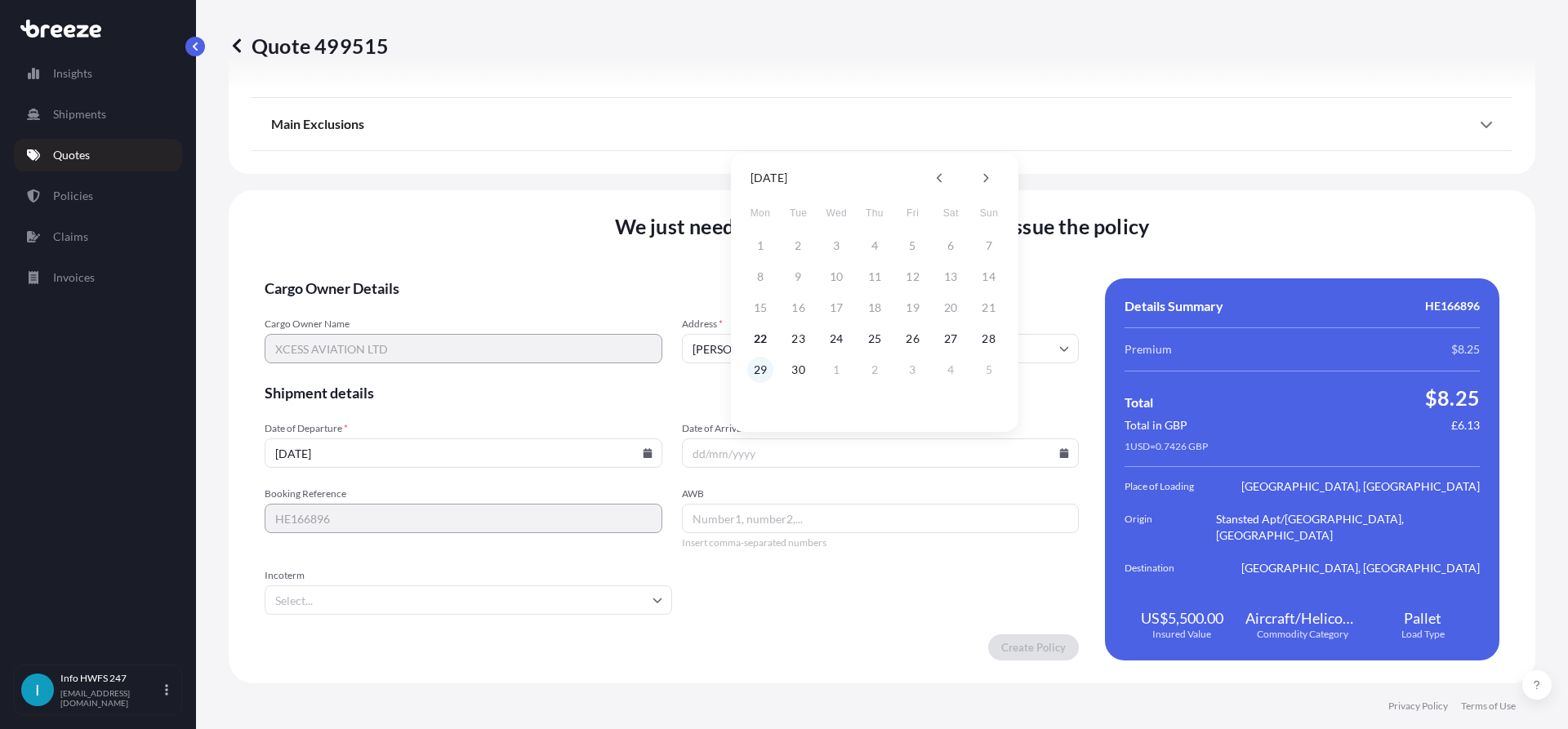
click at [768, 370] on button "29" at bounding box center [760, 369] width 26 height 26
type input "[DATE]"
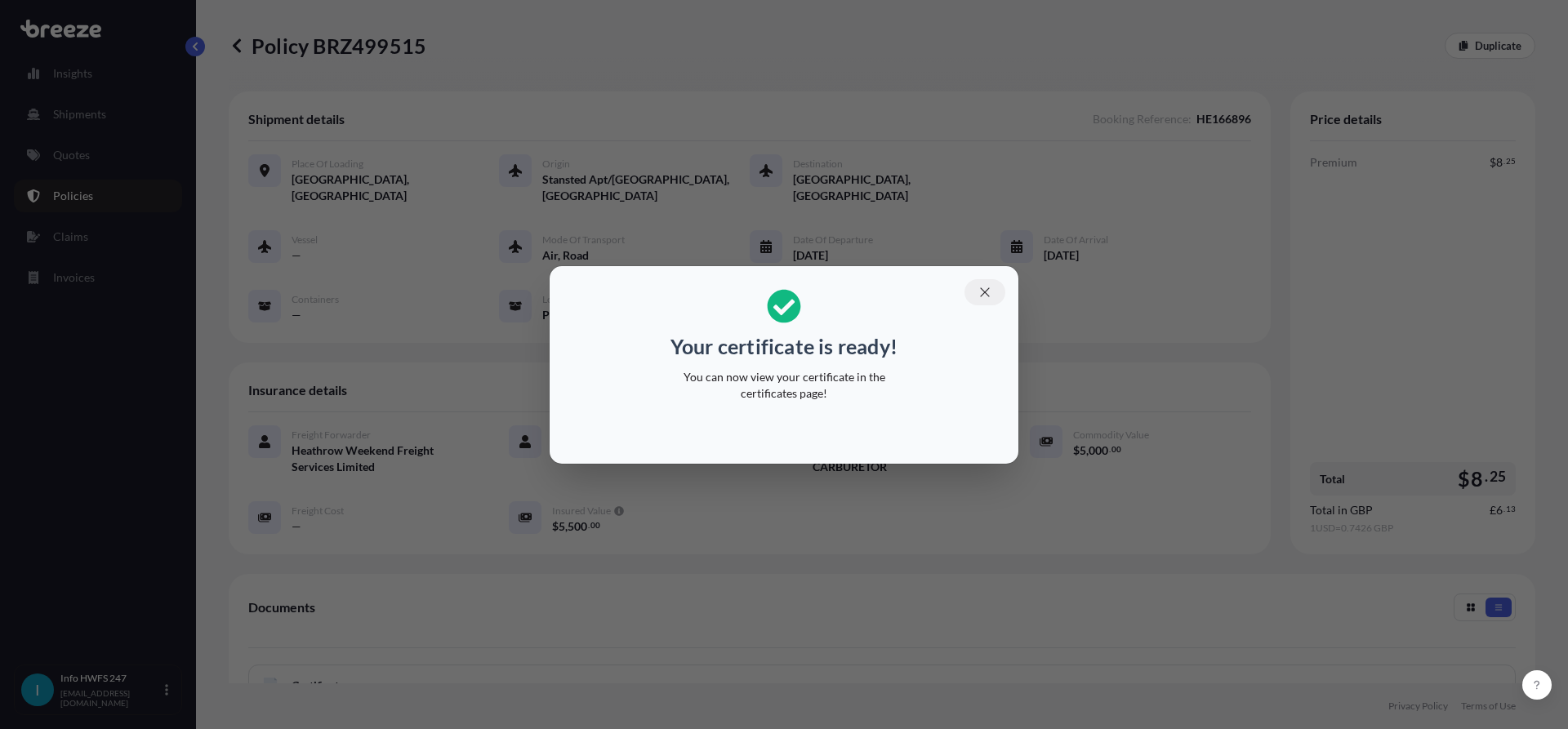
click at [991, 296] on icon "button" at bounding box center [984, 292] width 15 height 14
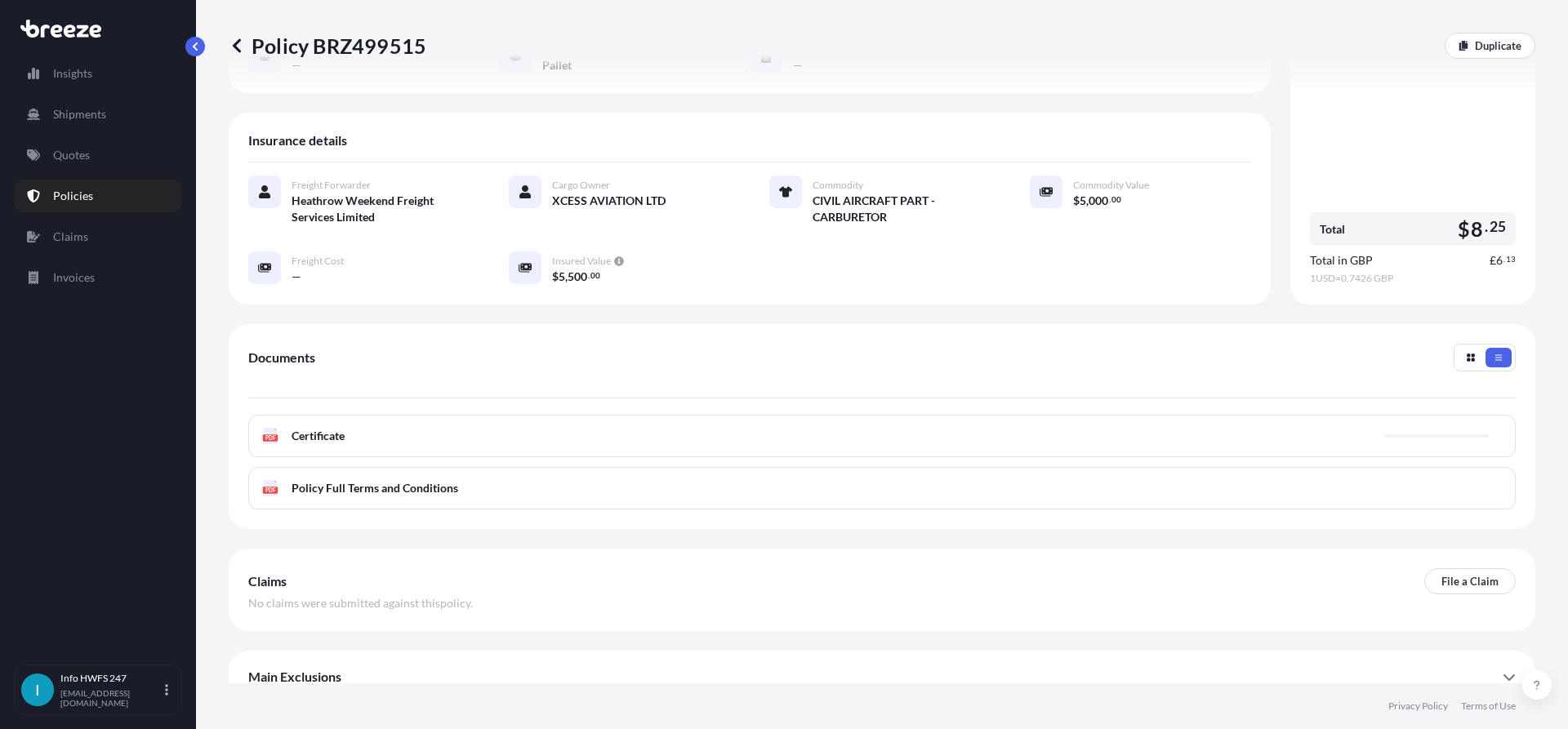
scroll to position [253, 0]
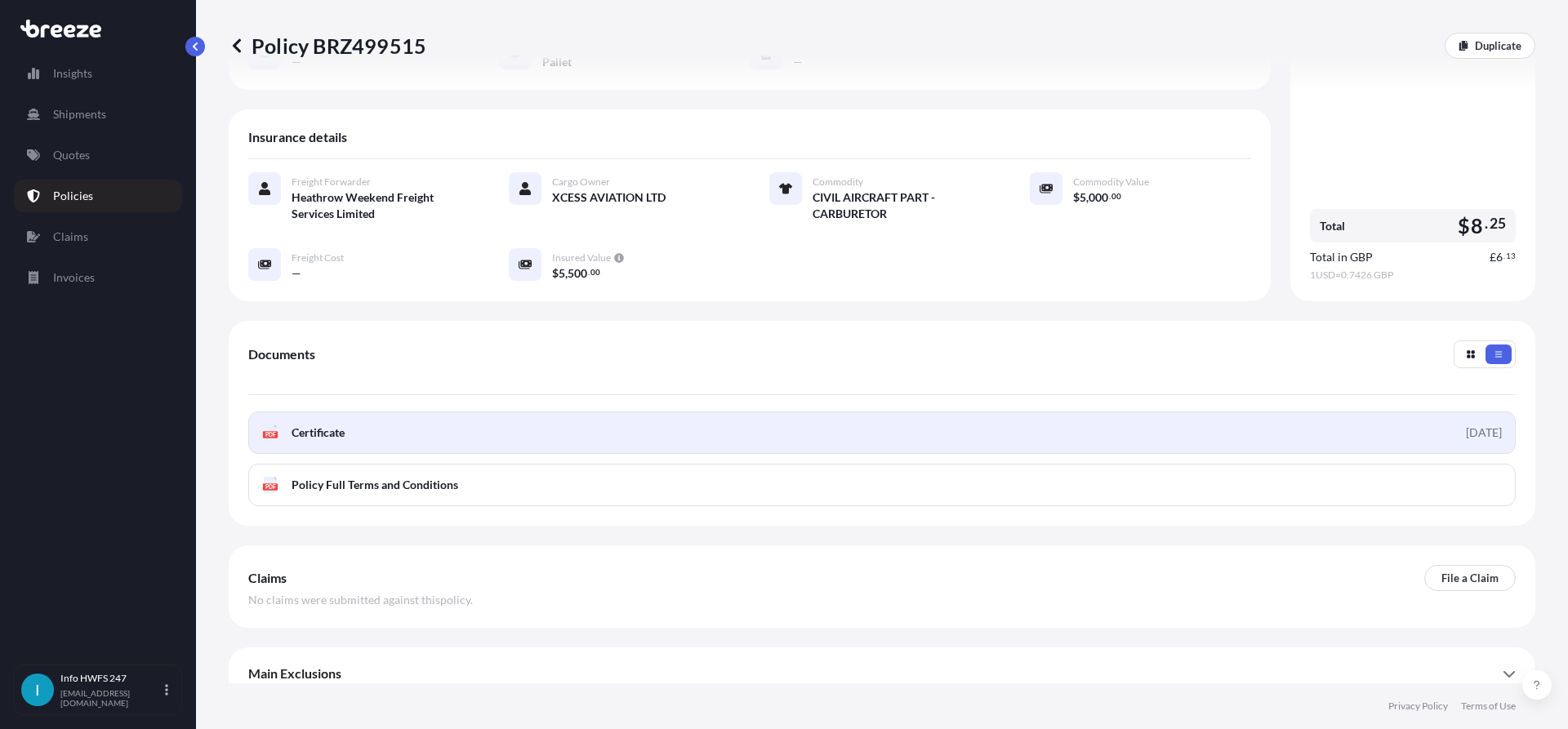
click at [460, 420] on link "PDF Certificate [DATE]" at bounding box center [881, 432] width 1267 height 43
